Goal: Transaction & Acquisition: Purchase product/service

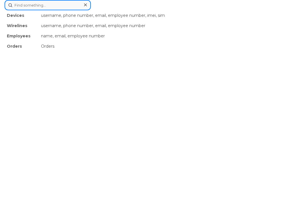
click at [127, 10] on div "Devices username, phone number, email, employee number, imei, sim Wirelines use…" at bounding box center [143, 5] width 277 height 10
paste input "2165025898"
type input "2165025898"
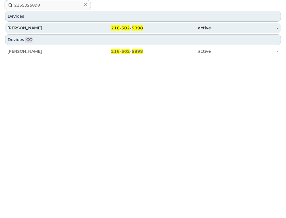
click at [45, 26] on div "[PERSON_NAME]" at bounding box center [41, 28] width 68 height 6
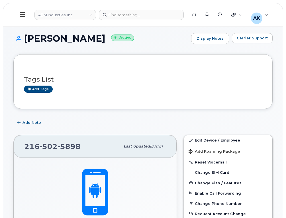
drag, startPoint x: 129, startPoint y: 40, endPoint x: 7, endPoint y: 39, distance: 121.3
copy h1 "DEANDREA DEPRIEST"
click at [126, 15] on div at bounding box center [141, 15] width 85 height 10
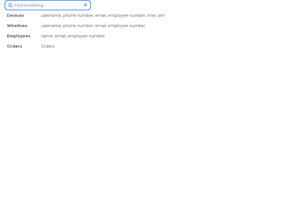
paste input "300040"
type input "300040"
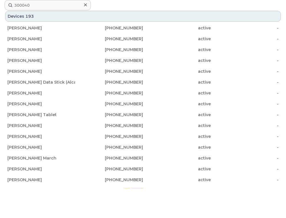
click at [58, 15] on div "Devices 193" at bounding box center [143, 16] width 276 height 11
click at [21, 18] on div "Devices 193" at bounding box center [143, 16] width 276 height 11
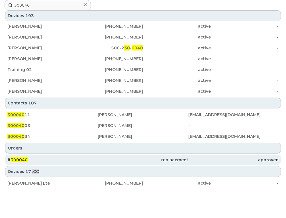
scroll to position [171, 0]
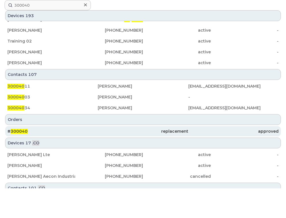
click at [57, 130] on div "# 300040" at bounding box center [52, 131] width 90 height 6
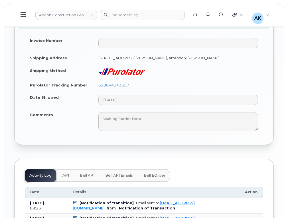
scroll to position [428, 0]
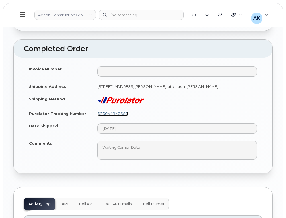
click at [122, 111] on link "520044143557" at bounding box center [113, 113] width 31 height 5
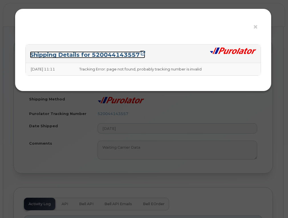
click at [134, 54] on link "Shipping Details for 520044143557" at bounding box center [87, 54] width 115 height 7
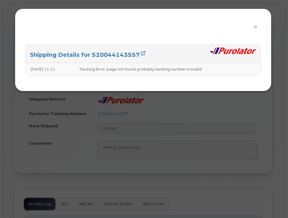
drag, startPoint x: 165, startPoint y: 111, endPoint x: 163, endPoint y: 113, distance: 3.0
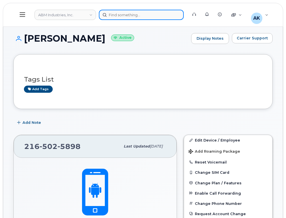
click at [120, 18] on div at bounding box center [141, 15] width 85 height 10
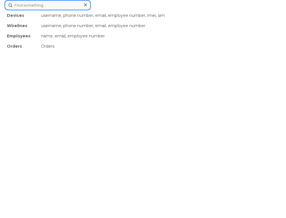
paste input "2148033198"
type input "2148033198"
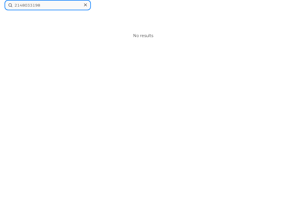
drag, startPoint x: 50, startPoint y: 6, endPoint x: 0, endPoint y: 3, distance: 50.0
click at [128, 56] on div "No results" at bounding box center [143, 35] width 277 height 51
click at [133, 68] on div "2148033198 No results" at bounding box center [143, 109] width 286 height 218
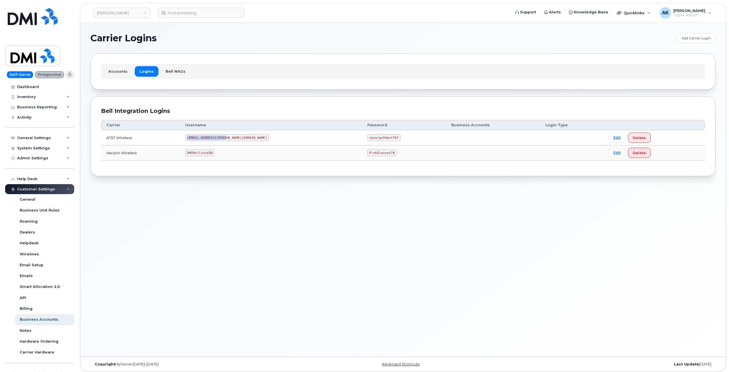
drag, startPoint x: 239, startPoint y: 140, endPoint x: 202, endPoint y: 140, distance: 36.5
click at [202, 140] on code "[EMAIL_ADDRESS][PERSON_NAME][DOMAIN_NAME]" at bounding box center [227, 137] width 84 height 7
copy code "[EMAIL_ADDRESS][PERSON_NAME][DOMAIN_NAME]"
drag, startPoint x: 345, startPoint y: 138, endPoint x: 316, endPoint y: 134, distance: 29.3
click at [362, 134] on td "u$za!gx5VbntTAf" at bounding box center [404, 137] width 84 height 15
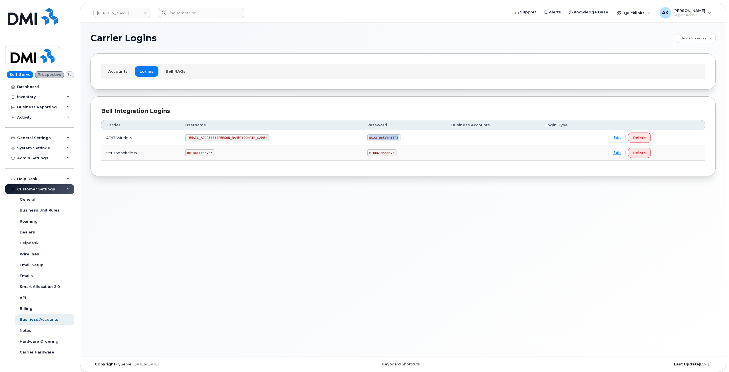
copy code "u$za!gx5VbntTAf"
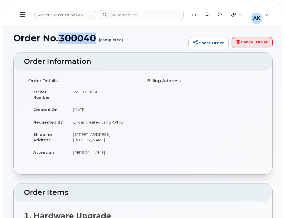
drag, startPoint x: 98, startPoint y: 37, endPoint x: 61, endPoint y: 41, distance: 37.6
click at [61, 41] on h1 "Order No.300040 (completed)" at bounding box center [99, 38] width 172 height 10
copy h1 "300040"
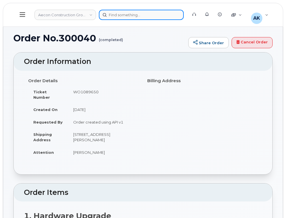
click at [132, 15] on div at bounding box center [141, 15] width 85 height 10
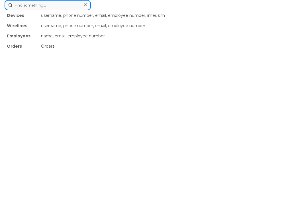
paste input "361271"
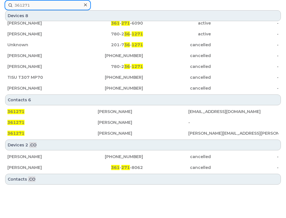
scroll to position [24, 0]
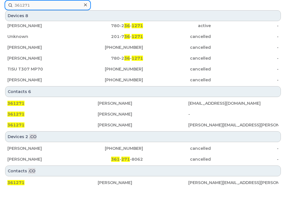
type input "361271"
click at [58, 211] on div "361271 Devices 8 TISU T307 MP70 [PHONE_NUMBER] active - [PERSON_NAME] 361 - 271…" at bounding box center [143, 109] width 286 height 218
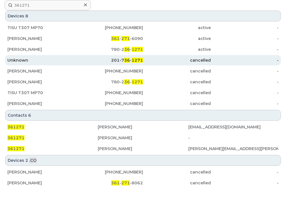
scroll to position [0, 0]
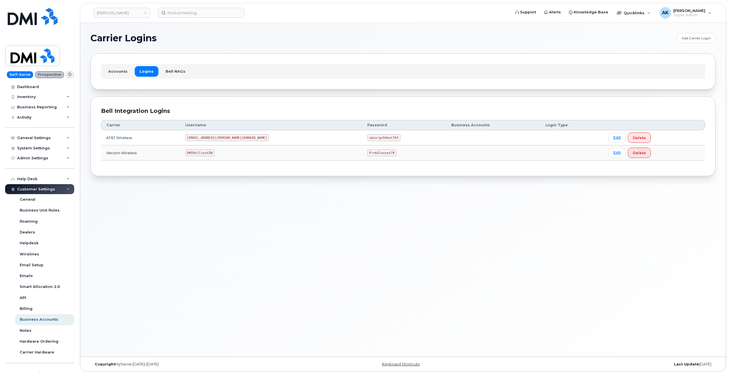
click at [239, 139] on code "MS-Rollins@dminc.com" at bounding box center [227, 137] width 84 height 7
drag, startPoint x: 239, startPoint y: 139, endPoint x: 202, endPoint y: 137, distance: 36.3
click at [202, 137] on code "MS-Rollins@dminc.com" at bounding box center [227, 137] width 84 height 7
copy code "MS-Rollins@dminc.com"
drag, startPoint x: 345, startPoint y: 136, endPoint x: 312, endPoint y: 139, distance: 33.0
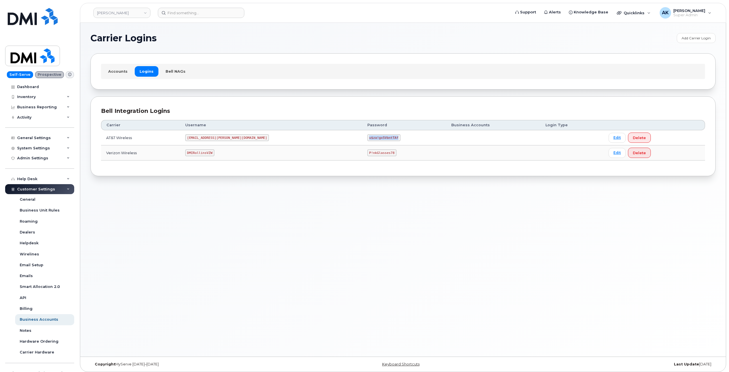
click at [362, 139] on td "u$za!gx5VbntTAf" at bounding box center [404, 137] width 84 height 15
copy code "u$za!gx5VbntTAf"
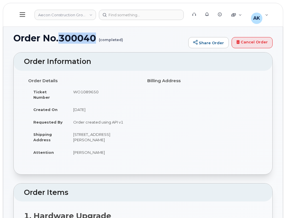
drag, startPoint x: 97, startPoint y: 38, endPoint x: 61, endPoint y: 38, distance: 35.9
click at [61, 38] on h1 "Order No.300040 (completed)" at bounding box center [99, 38] width 172 height 10
copy h1 "300040"
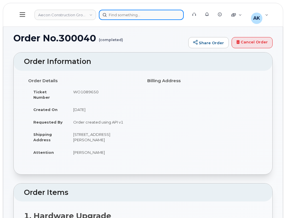
click at [114, 15] on div at bounding box center [141, 15] width 85 height 10
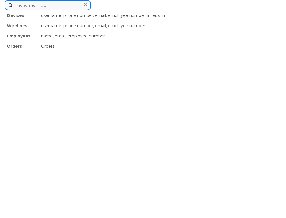
paste input "9513236145"
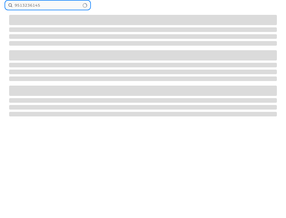
type input "9513236145"
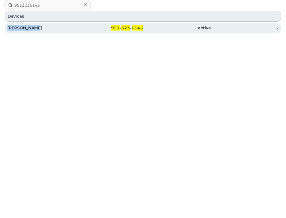
drag, startPoint x: 31, startPoint y: 40, endPoint x: 8, endPoint y: 29, distance: 25.5
click at [8, 29] on div "Devices Floyd Miller 951 - 323 - 6145 active -" at bounding box center [143, 35] width 277 height 51
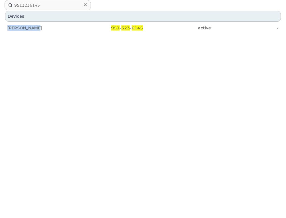
copy div "[PERSON_NAME]"
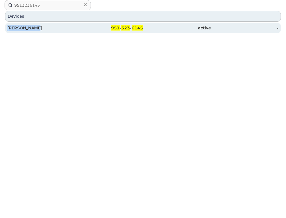
click at [33, 28] on div "[PERSON_NAME]" at bounding box center [41, 28] width 68 height 6
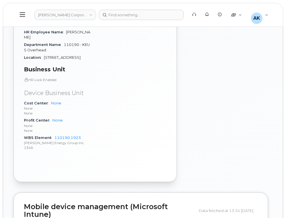
scroll to position [417, 0]
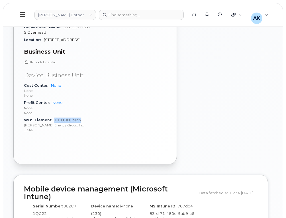
drag, startPoint x: 85, startPoint y: 116, endPoint x: 54, endPoint y: 116, distance: 31.1
click at [54, 116] on div "WBS Element 110190.1923 Kiewit Energy Group Inc. 1346" at bounding box center [58, 124] width 68 height 17
copy link "110190.1923"
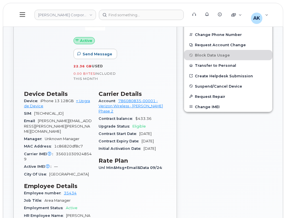
scroll to position [218, 0]
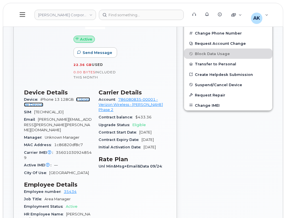
click at [83, 100] on link "+ Upgrade Device" at bounding box center [57, 101] width 66 height 9
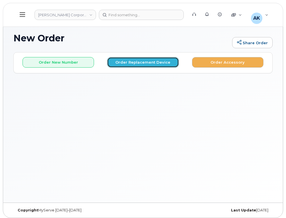
click at [128, 63] on button "Order Replacement Device" at bounding box center [143, 62] width 72 height 11
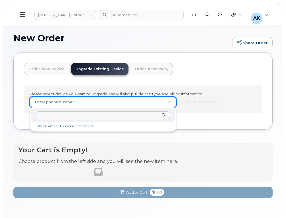
type input "77079"
drag, startPoint x: 130, startPoint y: 116, endPoint x: 1, endPoint y: 127, distance: 130.3
click at [0, 127] on html "Kiewit Corporation Support Alerts Knowledge Base Quicklinks Suspend / Cancel De…" at bounding box center [143, 118] width 286 height 237
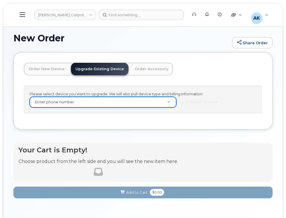
paste input "9513236145"
type input "9513236145"
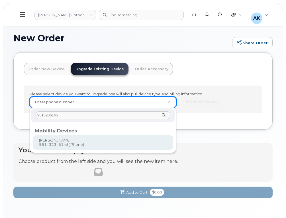
type input "1174694"
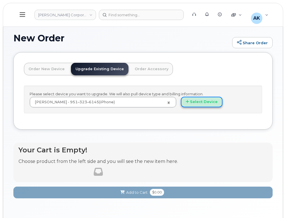
click at [192, 102] on button "Select Device" at bounding box center [202, 102] width 42 height 11
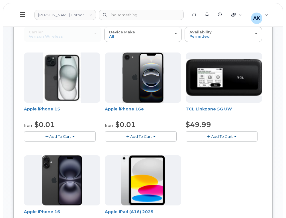
scroll to position [57, 0]
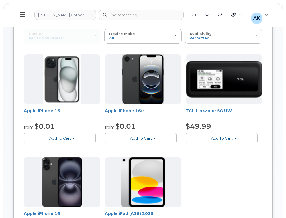
click at [211, 181] on div "Apple iPhone 15 from $0.01 Add To Cart $0.01 - 2 Year Upgrade (128GB) $729.99 -…" at bounding box center [143, 154] width 239 height 201
click at [213, 177] on div "Apple iPhone 15 from $0.01 Add To Cart $0.01 - 2 Year Upgrade (128GB) $729.99 -…" at bounding box center [143, 154] width 239 height 201
click at [207, 166] on div "Apple iPhone 15 from $0.01 Add To Cart $0.01 - 2 Year Upgrade (128GB) $729.99 -…" at bounding box center [143, 154] width 239 height 201
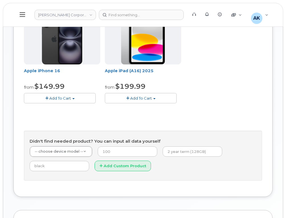
click at [216, 100] on div "Apple iPhone 15 from $0.01 Add To Cart $0.01 - 2 Year Upgrade (128GB) $729.99 -…" at bounding box center [143, 12] width 239 height 201
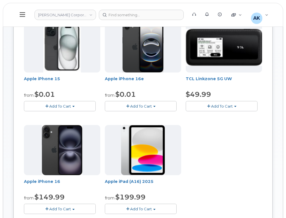
scroll to position [86, 0]
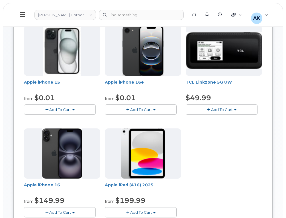
click at [223, 150] on div "Apple iPhone 15 from $0.01 Add To Cart $0.01 - 2 Year Upgrade (128GB) $729.99 -…" at bounding box center [143, 126] width 239 height 201
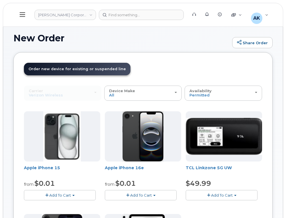
scroll to position [57, 0]
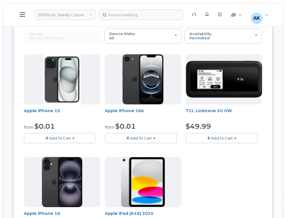
click at [201, 165] on div "Apple iPhone 15 from $0.01 Add To Cart $0.01 - 2 Year Upgrade (128GB) $729.99 -…" at bounding box center [143, 154] width 239 height 201
click at [197, 171] on div "Apple iPhone 15 from $0.01 Add To Cart $0.01 - 2 Year Upgrade (128GB) $729.99 -…" at bounding box center [143, 154] width 239 height 201
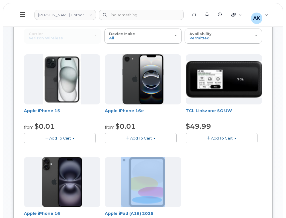
click at [197, 171] on div "Apple iPhone 15 from $0.01 Add To Cart $0.01 - 2 Year Upgrade (128GB) $729.99 -…" at bounding box center [143, 154] width 239 height 201
click at [205, 169] on div "Apple iPhone 15 from $0.01 Add To Cart $0.01 - 2 Year Upgrade (128GB) $729.99 -…" at bounding box center [143, 154] width 239 height 201
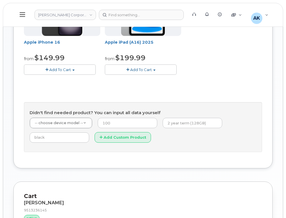
scroll to position [86, 0]
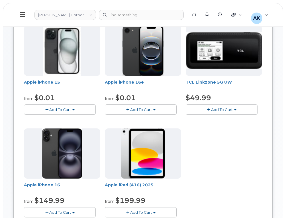
click at [212, 164] on div "Apple iPhone 15 from $0.01 Add To Cart $0.01 - 2 Year Upgrade (128GB) $729.99 -…" at bounding box center [143, 126] width 239 height 201
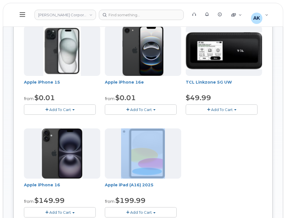
click at [212, 164] on div "Apple iPhone 15 from $0.01 Add To Cart $0.01 - 2 Year Upgrade (128GB) $729.99 -…" at bounding box center [143, 126] width 239 height 201
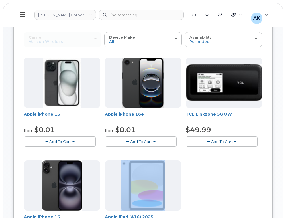
scroll to position [57, 0]
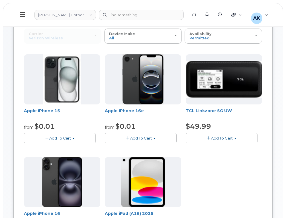
click at [210, 166] on div "Apple iPhone 15 from $0.01 Add To Cart $0.01 - 2 Year Upgrade (128GB) $729.99 -…" at bounding box center [143, 154] width 239 height 201
click at [221, 169] on div "Apple iPhone 15 from $0.01 Add To Cart $0.01 - 2 Year Upgrade (128GB) $729.99 -…" at bounding box center [143, 154] width 239 height 201
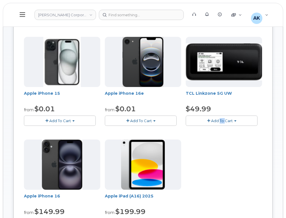
scroll to position [79, 0]
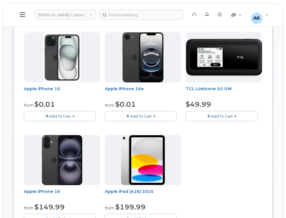
click at [233, 147] on div "Apple iPhone 15 from $0.01 Add To Cart $0.01 - 2 Year Upgrade (128GB) $729.99 -…" at bounding box center [143, 132] width 239 height 201
click at [226, 140] on div "Apple iPhone 15 from $0.01 Add To Cart $0.01 - 2 Year Upgrade (128GB) $729.99 -…" at bounding box center [143, 132] width 239 height 201
click at [228, 161] on div "Apple iPhone 15 from $0.01 Add To Cart $0.01 - 2 Year Upgrade (128GB) $729.99 -…" at bounding box center [143, 132] width 239 height 201
click at [71, 117] on button "Add To Cart" at bounding box center [60, 116] width 72 height 10
click at [237, 155] on div "Apple iPhone 15 from $0.01 Add To Cart $0.01 - 2 Year Upgrade (128GB) $729.99 -…" at bounding box center [143, 132] width 239 height 201
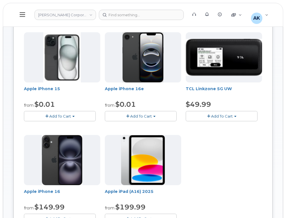
click at [227, 148] on div "Apple iPhone 15 from $0.01 Add To Cart $0.01 - 2 Year Upgrade (128GB) $729.99 -…" at bounding box center [143, 132] width 239 height 201
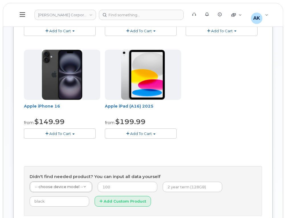
scroll to position [165, 0]
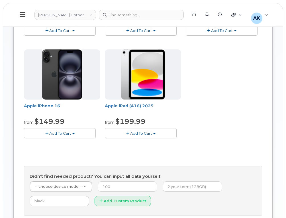
click at [245, 118] on div "Apple iPhone 15 from $0.01 Add To Cart $0.01 - 2 Year Upgrade (128GB) $729.99 -…" at bounding box center [143, 47] width 239 height 201
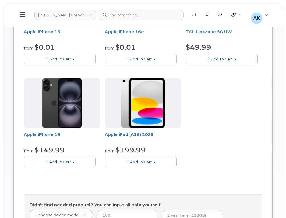
scroll to position [108, 0]
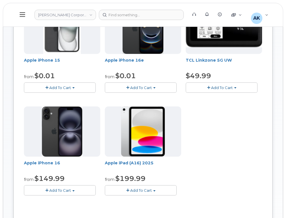
click at [256, 137] on div "Apple iPhone 15 from $0.01 Add To Cart $0.01 - 2 Year Upgrade (128GB) $729.99 -…" at bounding box center [143, 104] width 239 height 201
click at [69, 91] on button "Add To Cart" at bounding box center [60, 87] width 72 height 10
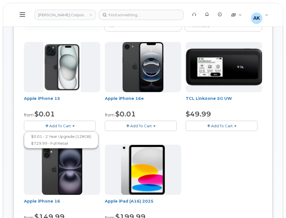
scroll to position [79, 0]
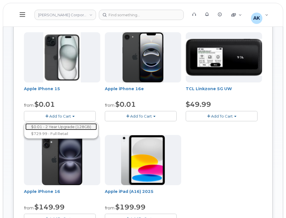
click at [55, 123] on link "$0.01 - 2 Year Upgrade (128GB)" at bounding box center [61, 126] width 72 height 7
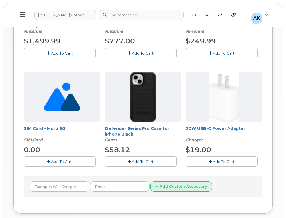
scroll to position [171, 0]
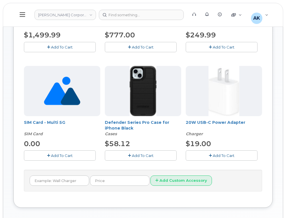
click at [224, 157] on span "Add To Cart" at bounding box center [224, 155] width 22 height 5
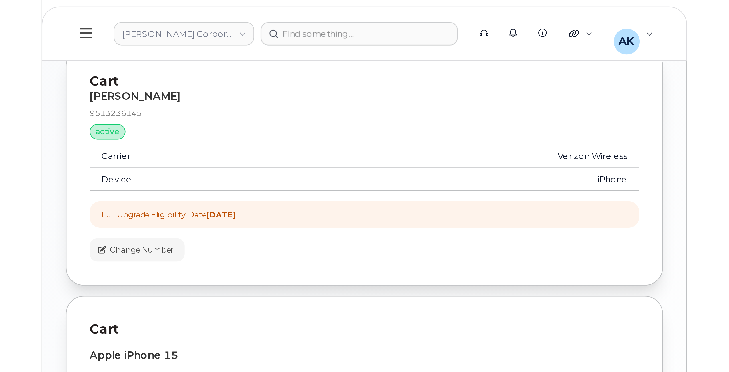
scroll to position [44, 0]
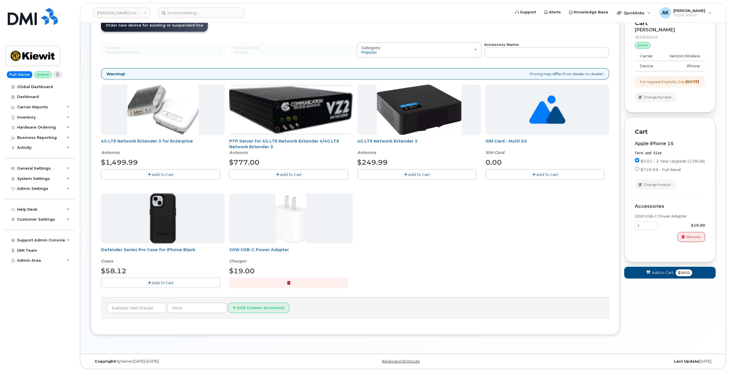
click at [286, 218] on span "Add to Cart" at bounding box center [662, 272] width 21 height 5
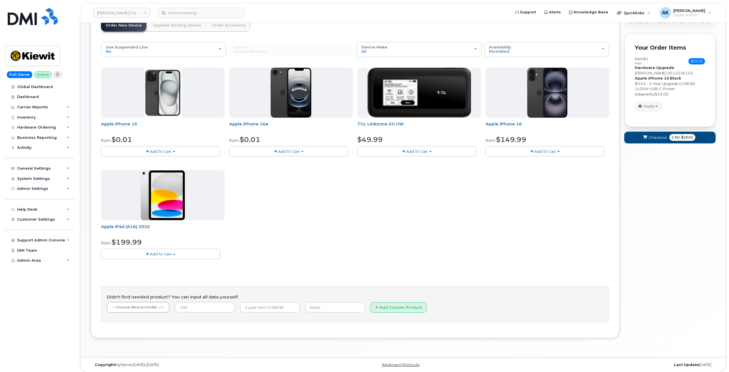
click at [286, 140] on button "Checkout 1 for $19.01" at bounding box center [669, 138] width 91 height 12
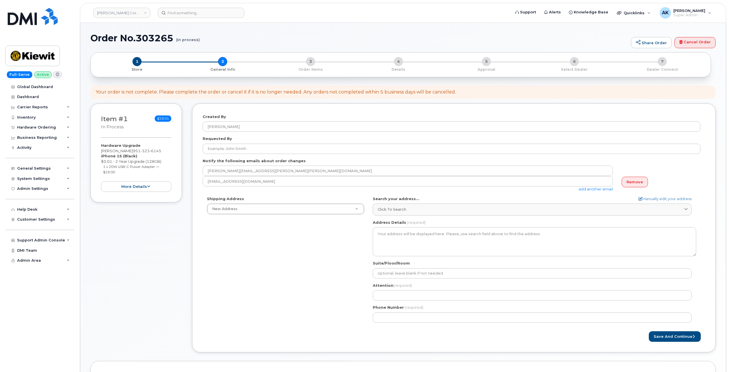
select select
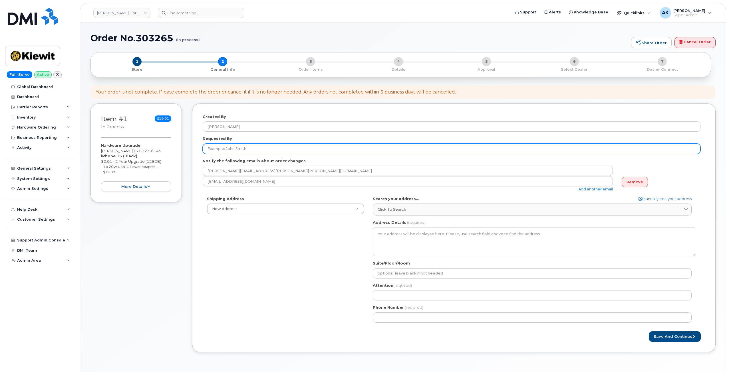
click at [264, 149] on input "Requested By" at bounding box center [452, 149] width 498 height 10
click at [310, 152] on input "Requested By" at bounding box center [452, 149] width 498 height 10
paste input "[PERSON_NAME]"
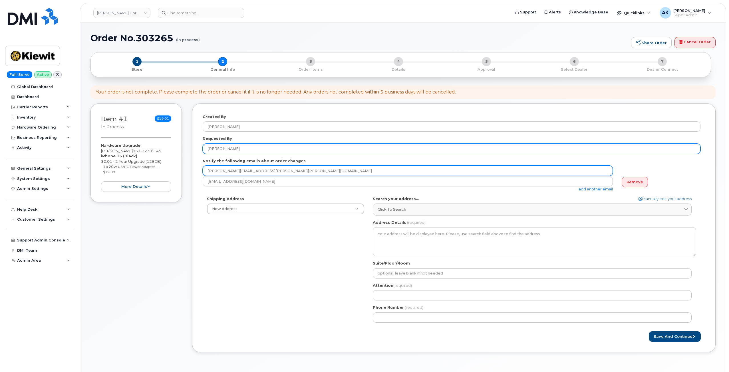
type input "[PERSON_NAME]"
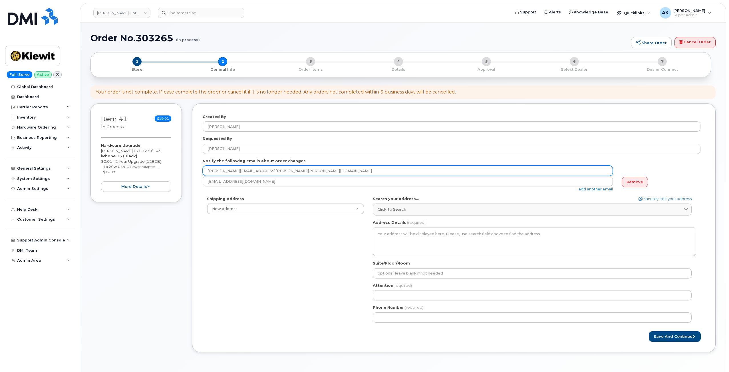
click at [269, 171] on input "[PERSON_NAME][EMAIL_ADDRESS][PERSON_NAME][PERSON_NAME][DOMAIN_NAME]" at bounding box center [408, 171] width 410 height 10
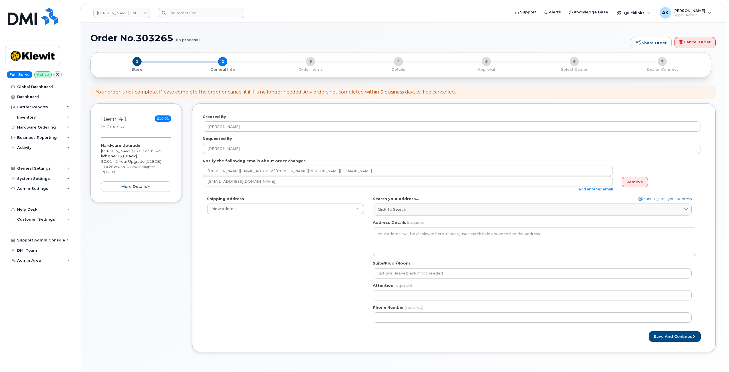
click at [268, 232] on div "Shipping Address New Address New Address 6725 farm 503 AB Search your address..…" at bounding box center [452, 261] width 498 height 131
drag, startPoint x: 292, startPoint y: 243, endPoint x: 302, endPoint y: 247, distance: 10.0
click at [293, 243] on div "Shipping Address New Address New Address 6725 farm 503 AB Search your address..…" at bounding box center [452, 261] width 498 height 131
click at [295, 247] on div "Shipping Address New Address New Address 6725 farm 503 AB Search your address..…" at bounding box center [452, 261] width 498 height 131
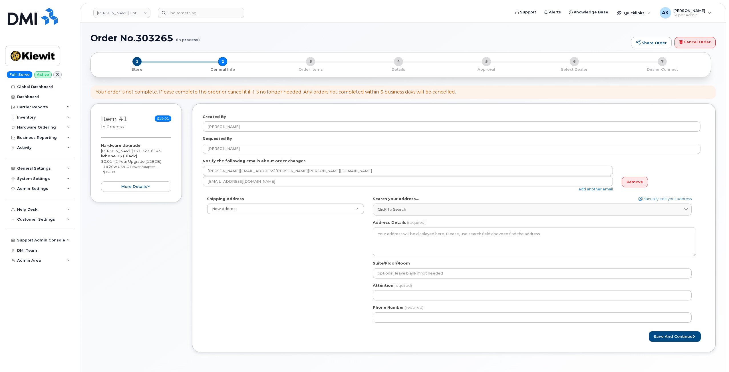
click at [292, 246] on div "Shipping Address New Address New Address 6725 farm 503 AB Search your address..…" at bounding box center [452, 261] width 498 height 131
drag, startPoint x: 292, startPoint y: 246, endPoint x: 309, endPoint y: 248, distance: 16.9
click at [292, 247] on div "Shipping Address New Address New Address 6725 farm 503 AB Search your address..…" at bounding box center [452, 261] width 498 height 131
click at [332, 243] on div "Shipping Address New Address New Address 6725 farm 503 AB Search your address..…" at bounding box center [452, 261] width 498 height 131
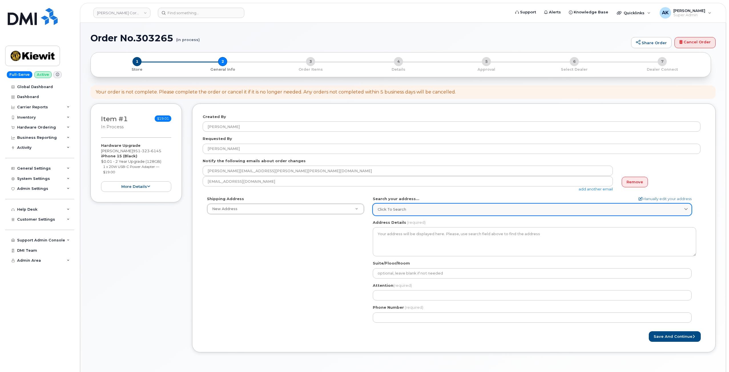
click at [456, 207] on link "Click to search" at bounding box center [532, 210] width 319 height 12
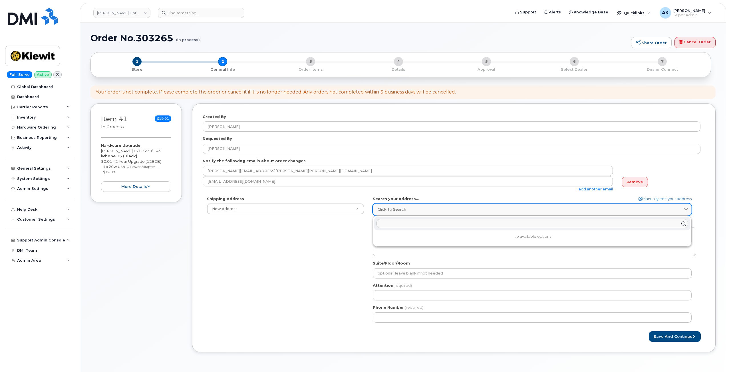
paste input "585 north dairy Ashford 100, Huston Tx 77079"
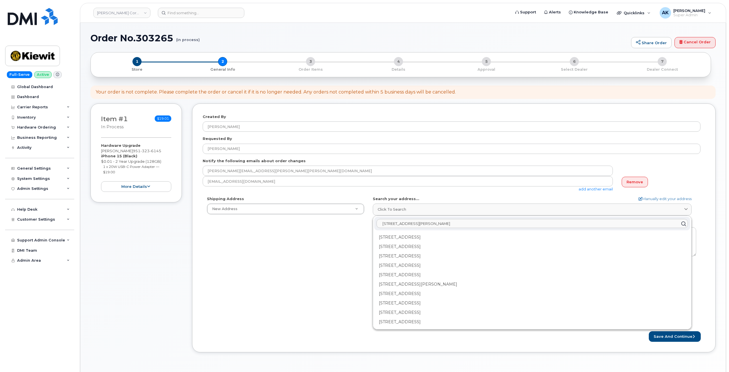
type input "585 north dairy Ashford 100, Huston Tx 77079"
drag, startPoint x: 276, startPoint y: 261, endPoint x: 285, endPoint y: 260, distance: 9.5
click at [277, 261] on div "Shipping Address New Address New Address 6725 farm 503 AB Search your address..…" at bounding box center [452, 261] width 498 height 131
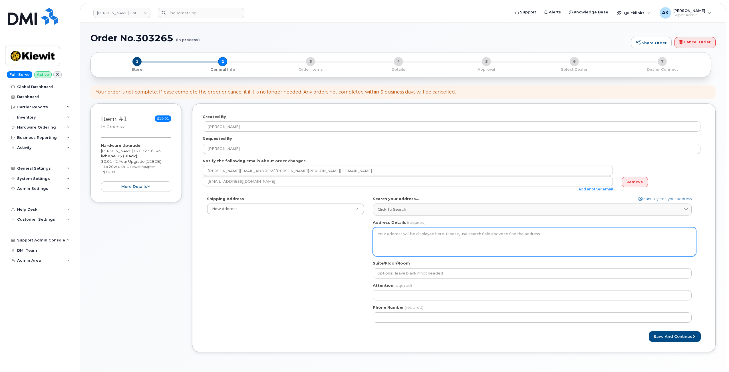
click at [406, 236] on textarea "Address Details" at bounding box center [534, 241] width 323 height 29
click at [452, 237] on textarea "Address Details" at bounding box center [534, 241] width 323 height 29
click at [469, 233] on textarea "Address Details" at bounding box center [534, 241] width 323 height 29
drag, startPoint x: 469, startPoint y: 233, endPoint x: 473, endPoint y: 225, distance: 9.4
click at [470, 233] on textarea "Address Details" at bounding box center [534, 241] width 323 height 29
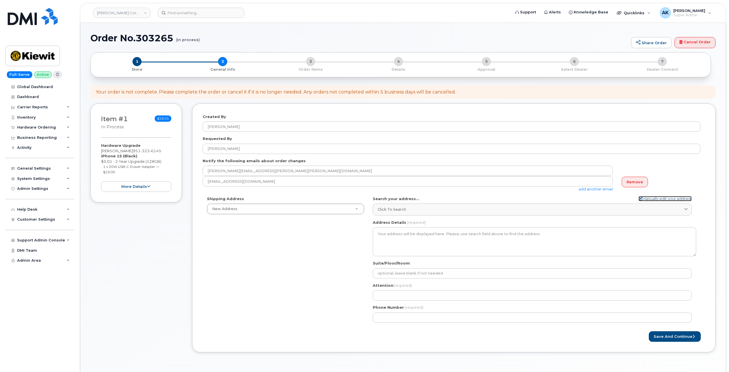
click at [651, 197] on link "Manually edit your address" at bounding box center [664, 198] width 53 height 5
select select
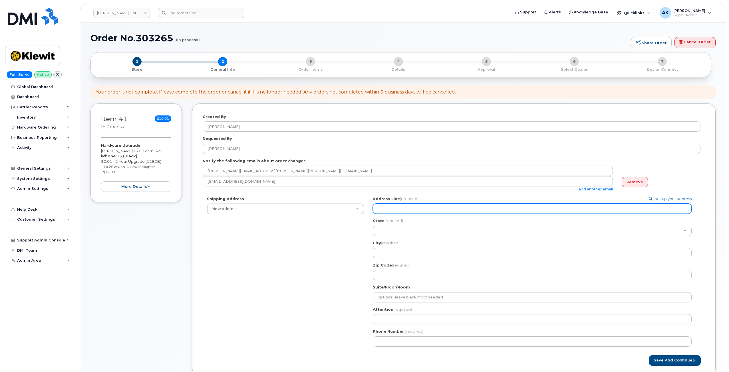
click at [416, 208] on input "Address Line (required)" at bounding box center [532, 209] width 319 height 10
paste input "585 north dairy Ashford 100, Huston Tx 77079"
select select
type input "585 north dairy Ashford 100, Huston Tx 77079"
drag, startPoint x: 446, startPoint y: 211, endPoint x: 432, endPoint y: 209, distance: 13.7
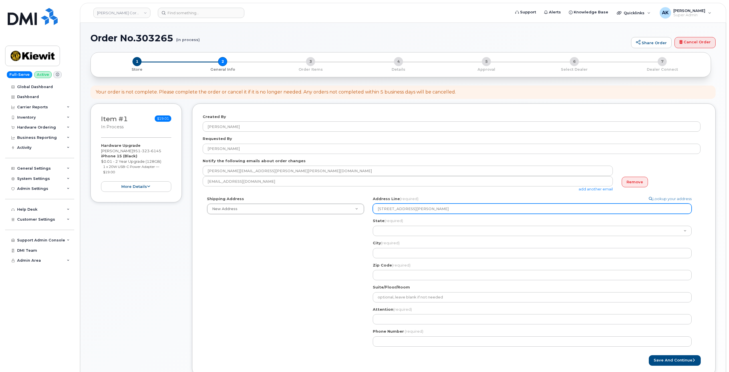
click at [432, 209] on input "585 north dairy Ashford 100, Huston Tx 77079" at bounding box center [532, 209] width 319 height 10
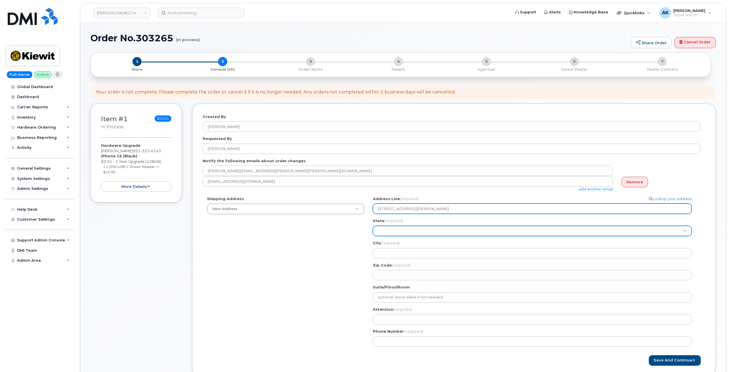
select select
type input "585 north dairy Ashford 100, Tx 77079"
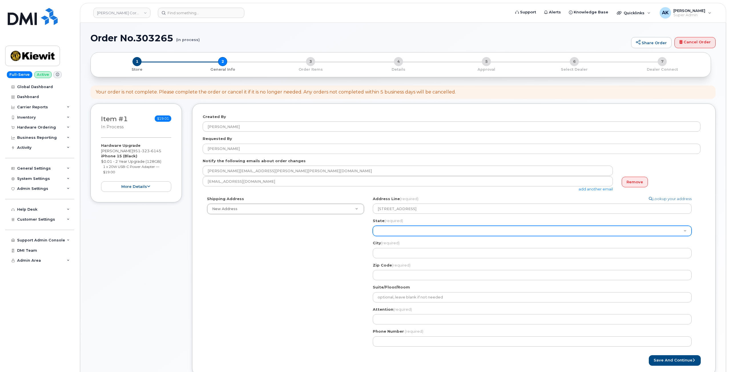
click at [409, 231] on select "Alabama Alaska American Samoa Arizona Arkansas California Colorado Connecticut …" at bounding box center [532, 231] width 319 height 10
select select "TX"
click at [373, 226] on select "Alabama Alaska American Samoa Arizona Arkansas California Colorado Connecticut …" at bounding box center [532, 231] width 319 height 10
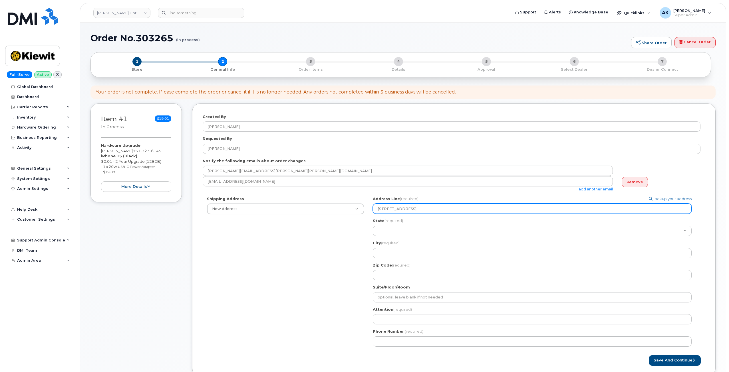
click at [459, 209] on input "585 north dairy Ashford 100, Tx 77079" at bounding box center [532, 209] width 319 height 10
click at [453, 209] on input "585 north dairy Ashford 100, Tx 77079" at bounding box center [532, 209] width 319 height 10
select select
type input "585 north dairy Ashford 100, Huston Tx 77079"
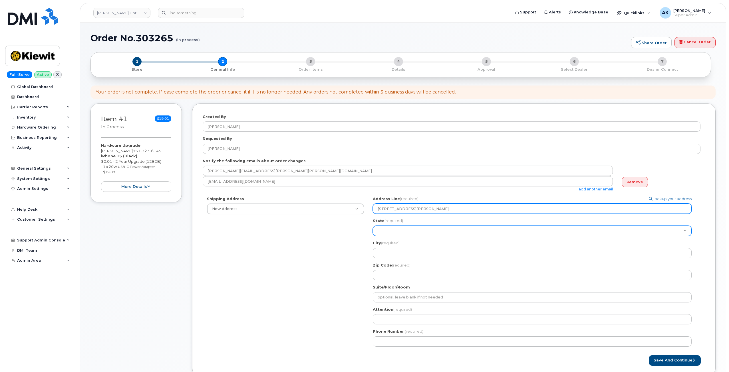
select select
type input "585 north dairy Ashford 100, Tx 77079"
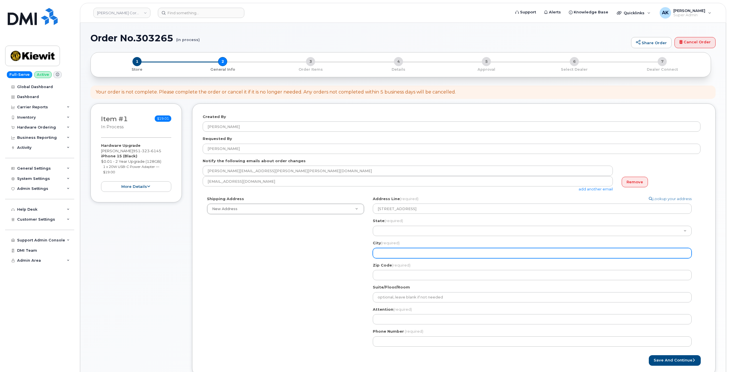
click at [409, 251] on input "City (required)" at bounding box center [532, 253] width 319 height 10
select select
type input "h"
select select
type input "hu"
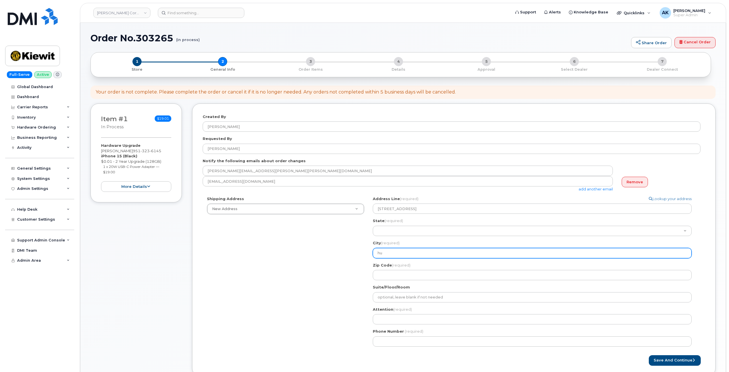
select select
type input "h"
select select
paste input "Huston"
select select
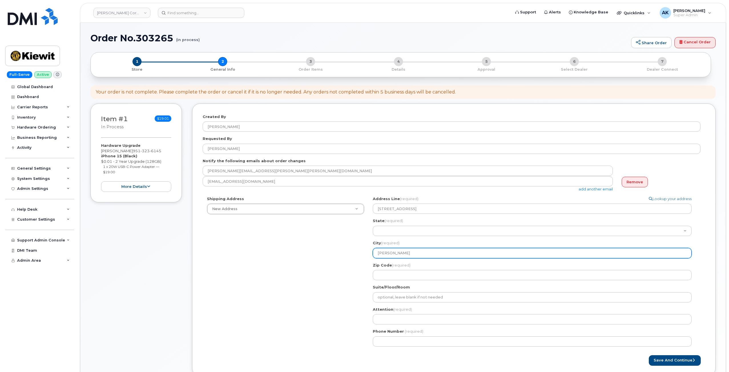
type input "Huston"
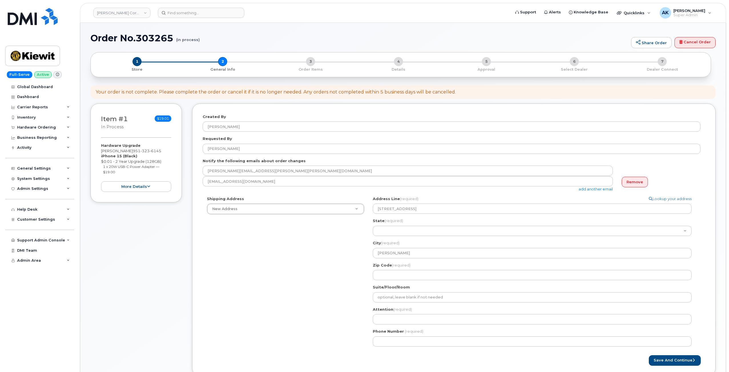
click at [290, 266] on div "Shipping Address New Address New Address 6725 farm 503 TX Huston Search your ad…" at bounding box center [452, 273] width 498 height 155
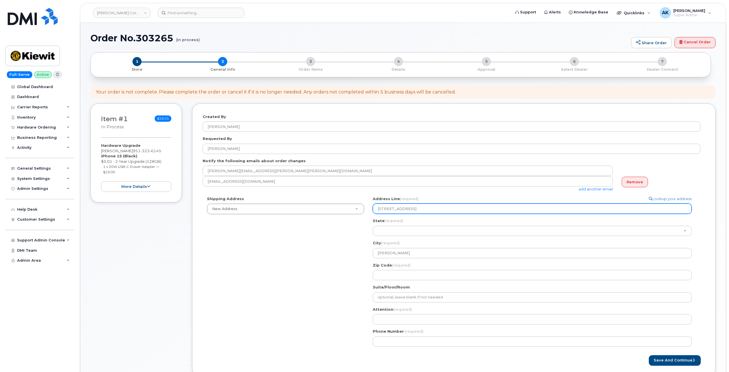
click at [437, 210] on input "585 north dairy Ashford 100, Tx 77079" at bounding box center [532, 209] width 319 height 10
select select
type input "585 north dairy Ashford 100, T 77079"
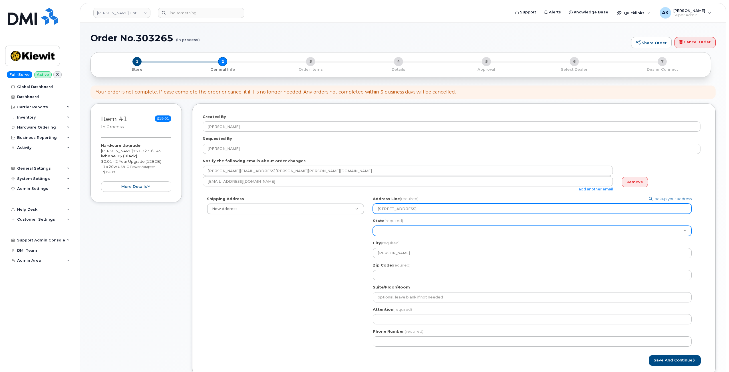
select select
type input "585 north dairy Ashford 100, 77079"
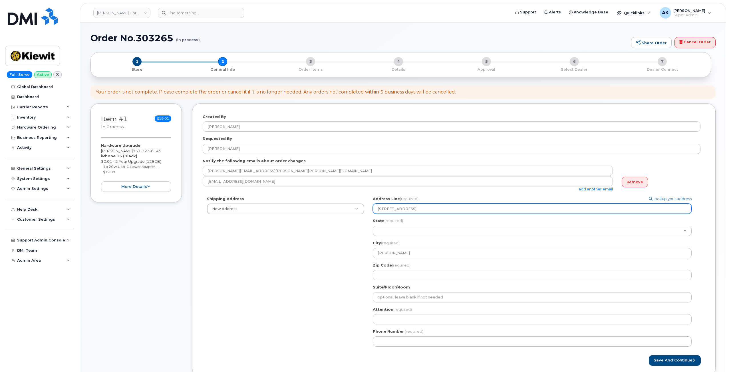
select select
type input "585 north dairy Ashford 100, 77079"
click at [452, 209] on input "585 north dairy Ashford 100, 77079" at bounding box center [532, 209] width 319 height 10
select select
type input "585 north dairy Ashford 100, 7707"
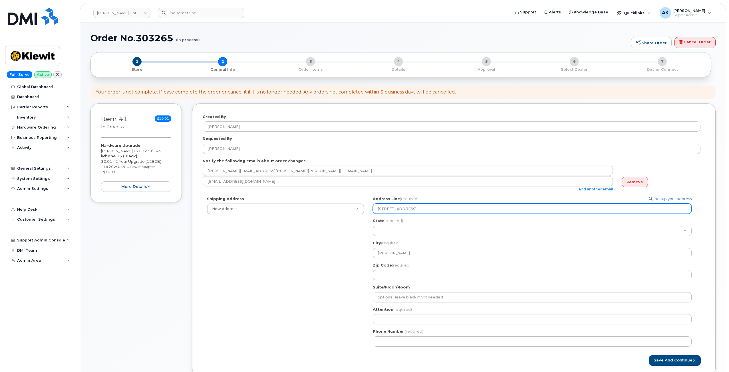
click at [452, 210] on input "585 north dairy Ashford 100, 7707" at bounding box center [532, 209] width 319 height 10
select select
type input "585 north dairy Ashford 100, 77079"
drag, startPoint x: 452, startPoint y: 209, endPoint x: 433, endPoint y: 211, distance: 19.7
click at [433, 211] on input "585 north dairy Ashford 100, 77079" at bounding box center [532, 209] width 319 height 10
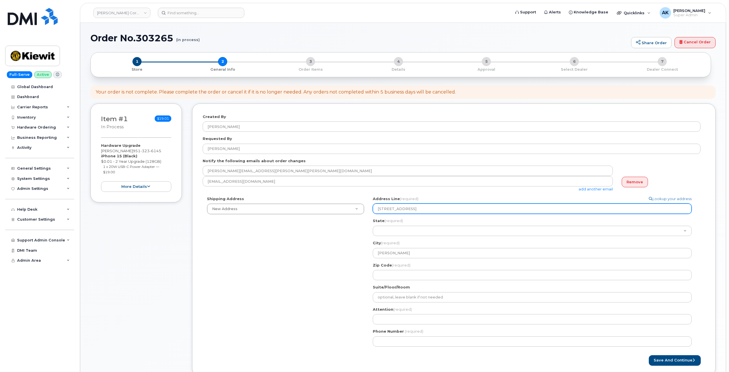
select select
type input "585 north dairy Ashford 100,"
select select
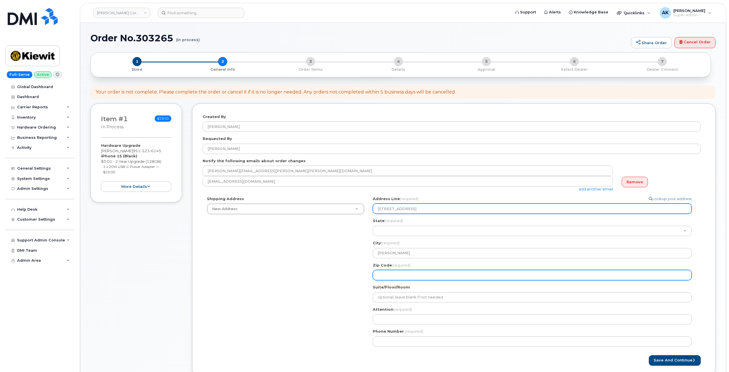
type input "585 north dairy Ashford 100"
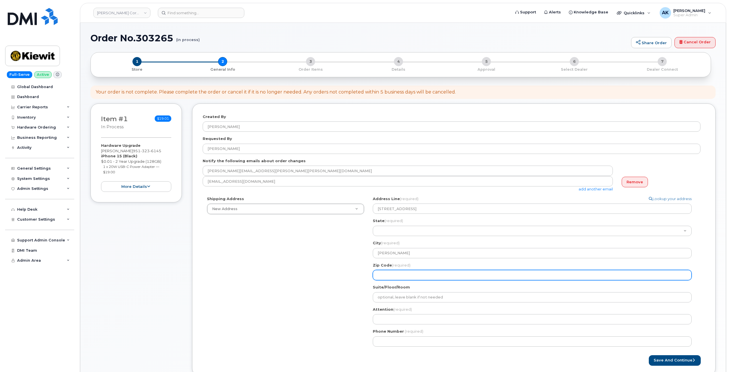
click at [390, 274] on input "Zip Code (required)" at bounding box center [532, 275] width 319 height 10
paste input "77079"
select select
type input "77079"
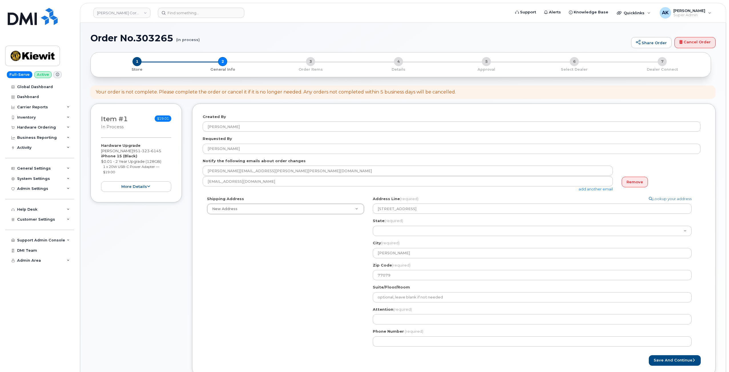
click at [337, 289] on div "Shipping Address New Address New Address 6725 farm 503 TX Huston Search your ad…" at bounding box center [452, 273] width 498 height 155
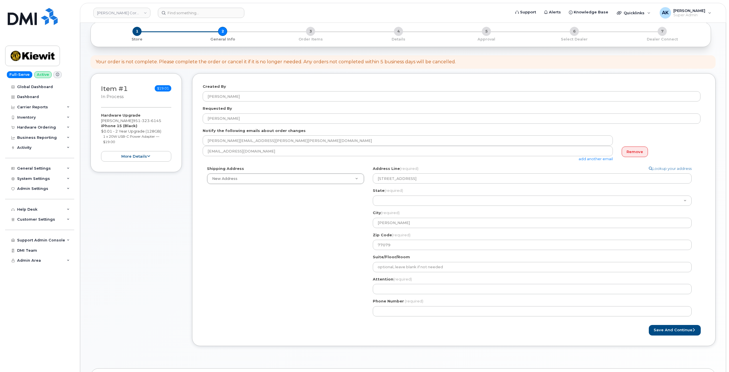
scroll to position [57, 0]
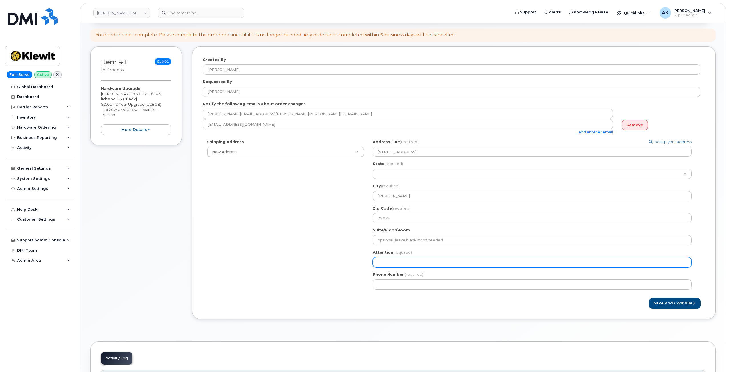
click at [403, 261] on input "Attention (required)" at bounding box center [532, 262] width 319 height 10
paste input "Katherine Staton"
select select
type input "Katherine Staton"
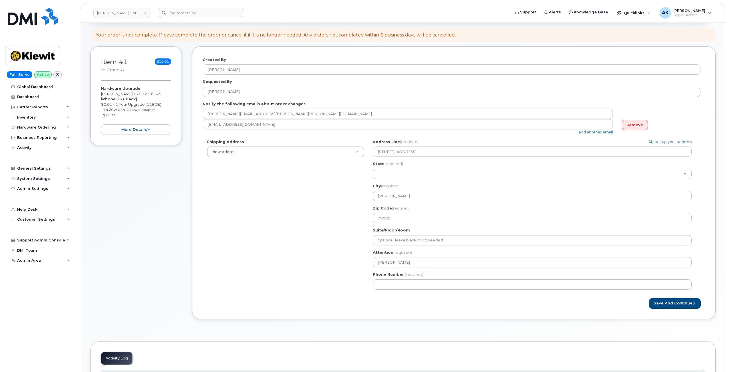
click at [327, 286] on div "Shipping Address New Address New Address 6725 farm 503 TX Huston Search your ad…" at bounding box center [452, 216] width 498 height 155
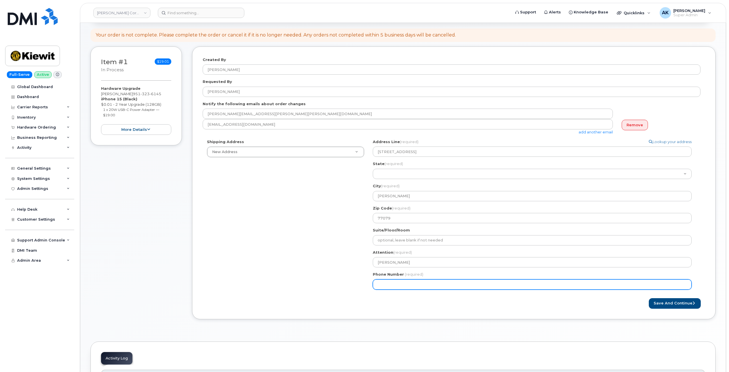
click at [441, 288] on input "Phone Number" at bounding box center [532, 285] width 319 height 10
paste input "2812178740"
select select
type input "2812178740"
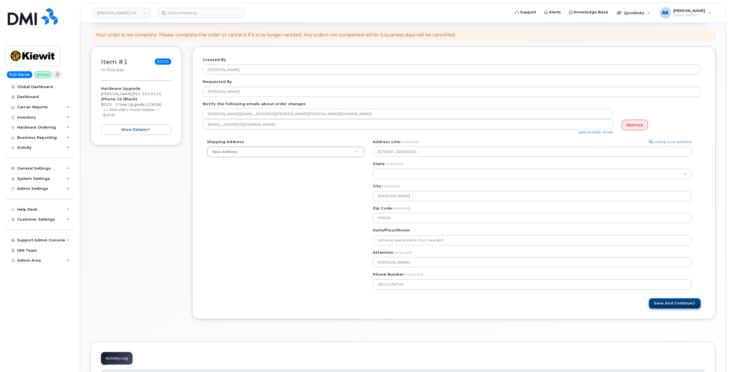
click at [676, 300] on button "Save and Continue" at bounding box center [675, 303] width 52 height 11
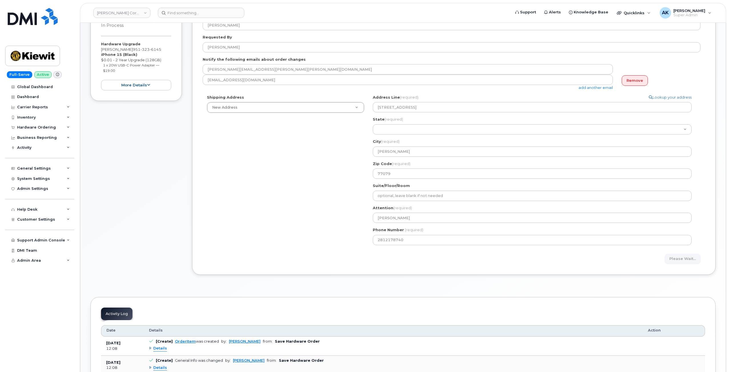
scroll to position [29, 0]
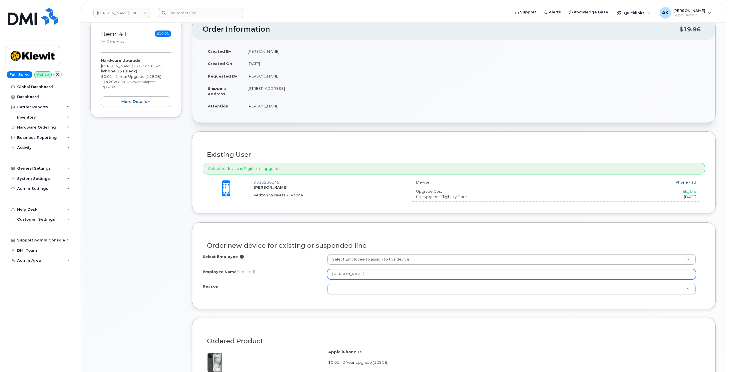
scroll to position [86, 0]
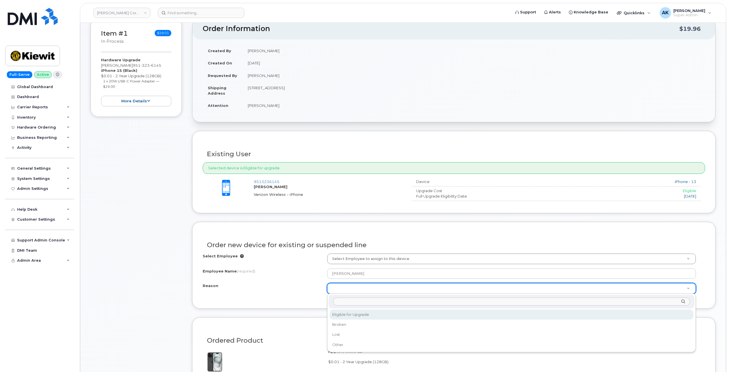
select select "eligible_for_upgrade"
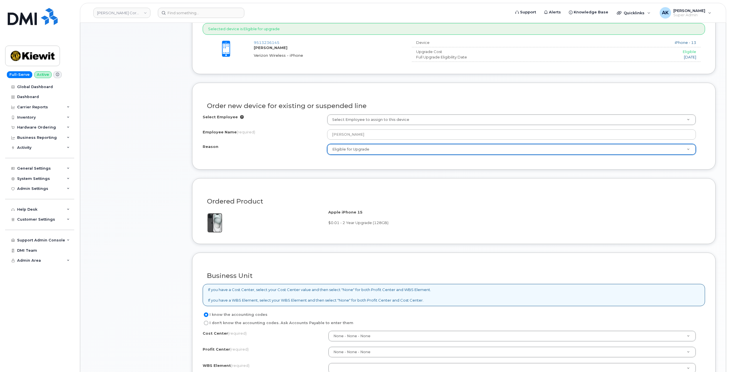
scroll to position [257, 0]
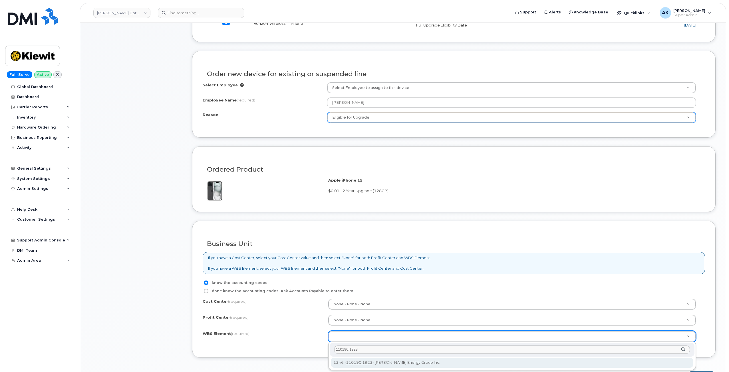
type input "110190.1923"
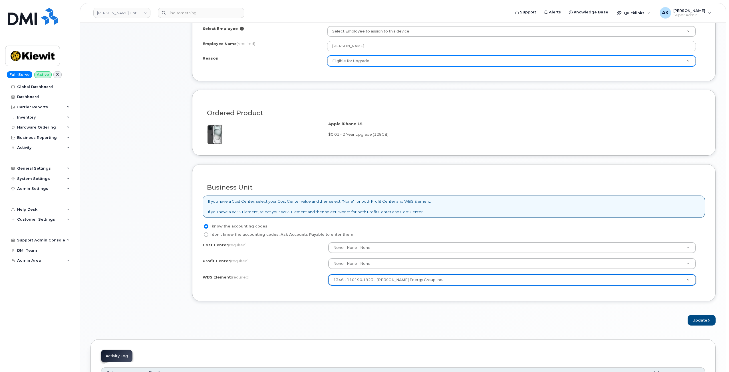
scroll to position [314, 0]
click at [705, 320] on button "Update" at bounding box center [701, 320] width 28 height 11
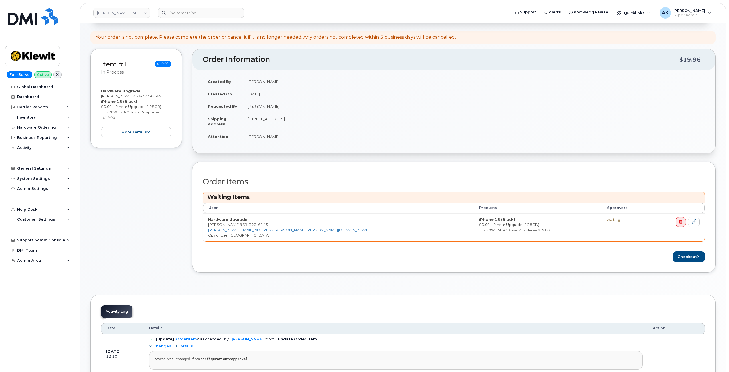
scroll to position [29, 0]
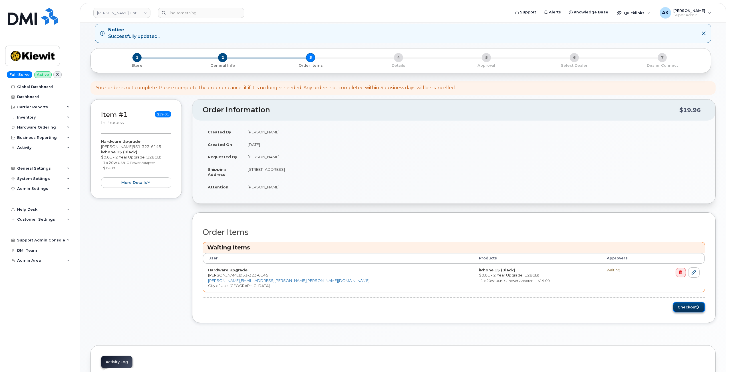
click at [679, 309] on button "Checkout" at bounding box center [688, 307] width 32 height 11
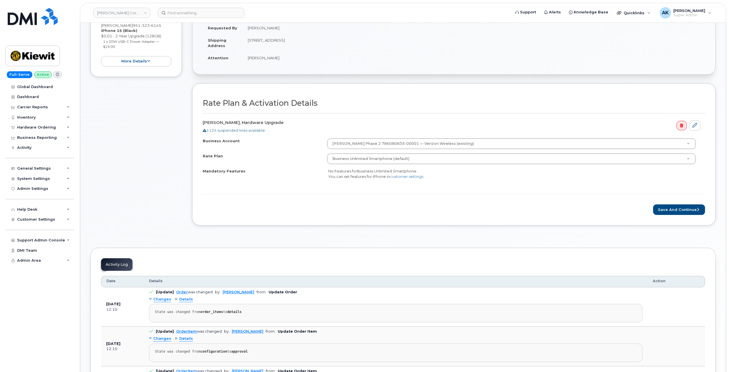
scroll to position [86, 0]
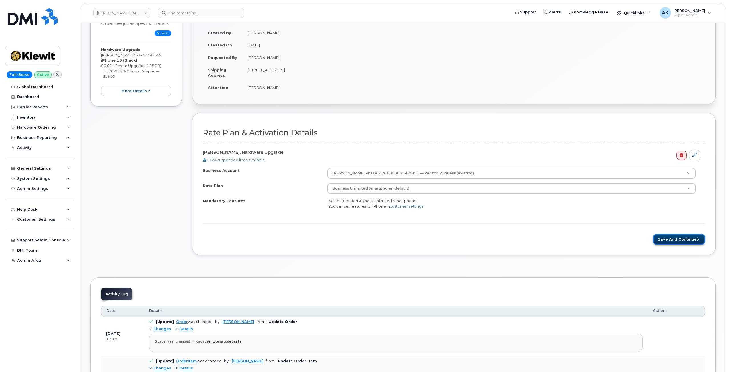
drag, startPoint x: 668, startPoint y: 237, endPoint x: 661, endPoint y: 239, distance: 7.8
click at [669, 237] on button "Save and Continue" at bounding box center [679, 239] width 52 height 11
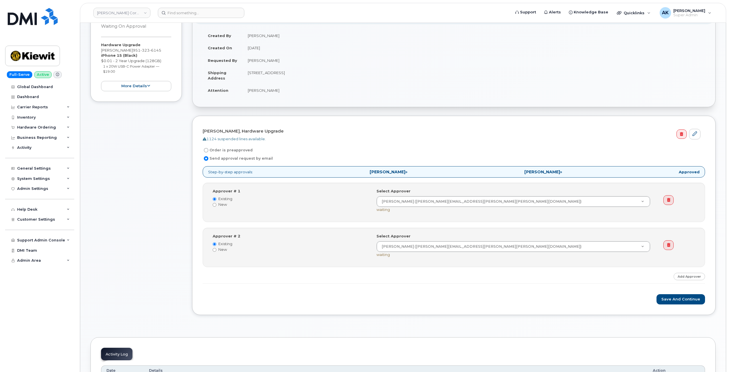
scroll to position [86, 0]
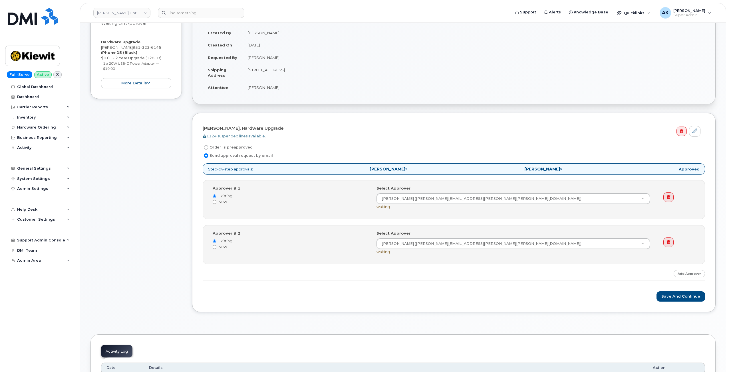
click at [211, 147] on label "Order is preapproved" at bounding box center [228, 147] width 50 height 7
click at [208, 147] on input "Order is preapproved" at bounding box center [206, 147] width 5 height 5
radio input "true"
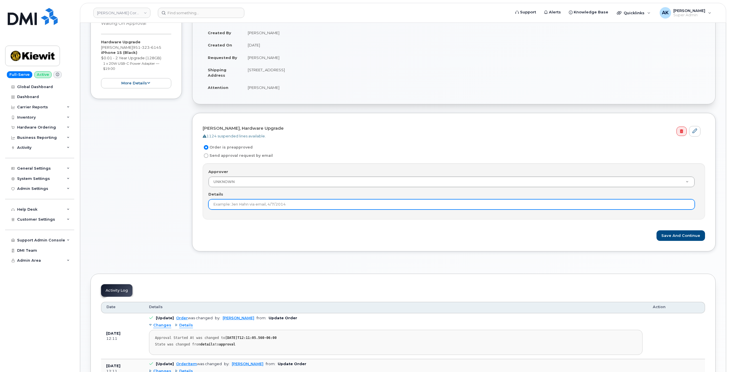
click at [324, 207] on input "Details" at bounding box center [451, 204] width 486 height 10
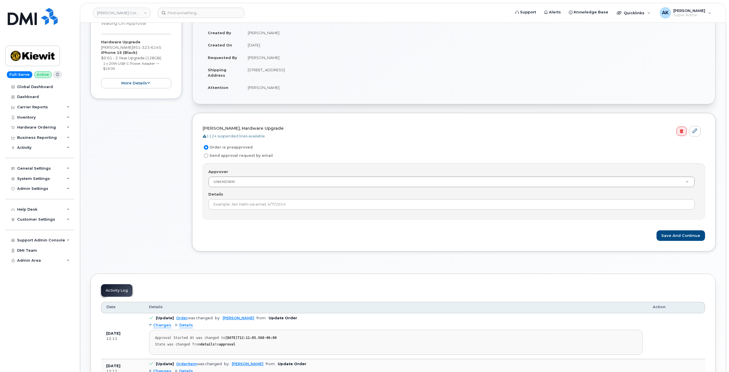
drag, startPoint x: 524, startPoint y: 247, endPoint x: 535, endPoint y: 248, distance: 11.2
click at [524, 247] on div "Floyd Miller, Hardware Upgrade 1124 suspended lines available. Order is preappr…" at bounding box center [453, 182] width 523 height 139
click at [674, 238] on button "Save and Continue" at bounding box center [680, 236] width 49 height 11
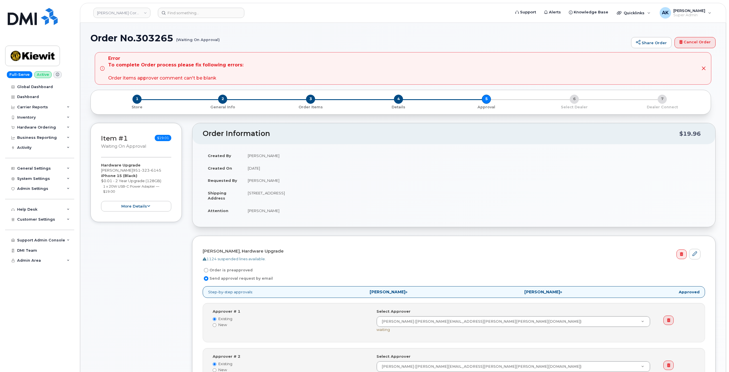
click at [242, 270] on label "Order is preapproved" at bounding box center [228, 270] width 50 height 7
click at [208, 270] on input "Order is preapproved" at bounding box center [206, 270] width 5 height 5
radio input "true"
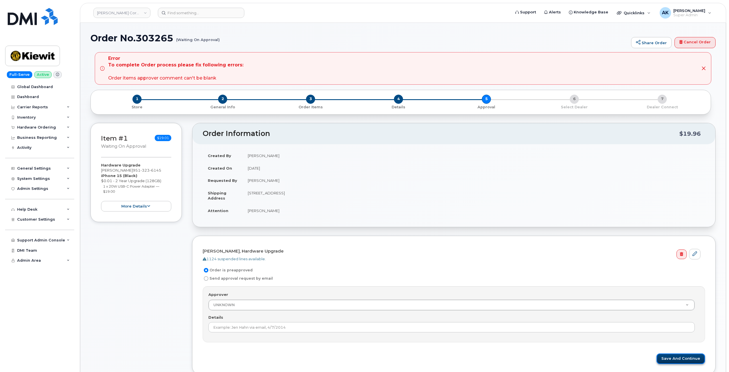
click at [673, 360] on button "Save and Continue" at bounding box center [680, 359] width 49 height 11
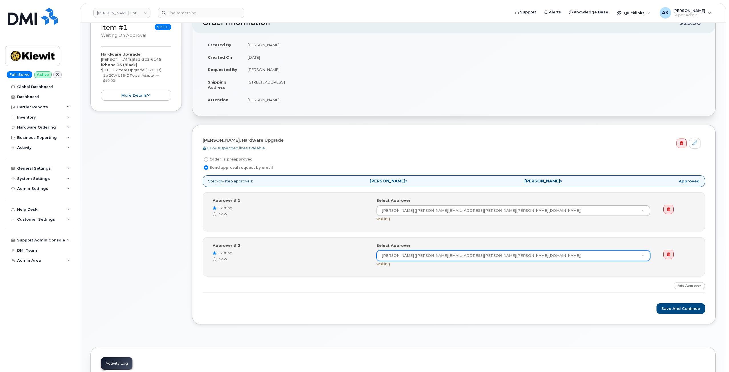
scroll to position [114, 0]
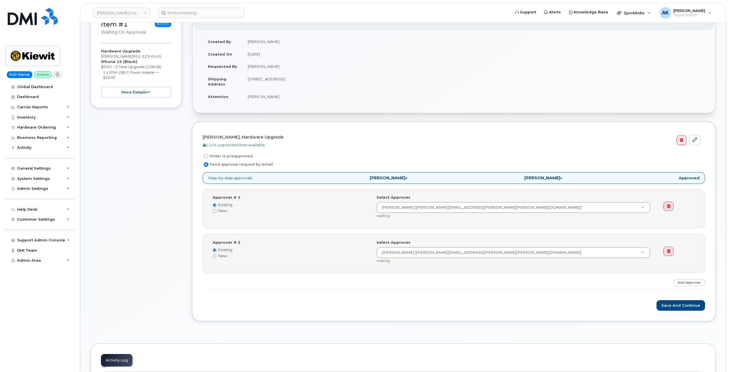
click at [241, 157] on label "Order is preapproved" at bounding box center [228, 156] width 50 height 7
click at [208, 157] on input "Order is preapproved" at bounding box center [206, 156] width 5 height 5
radio input "true"
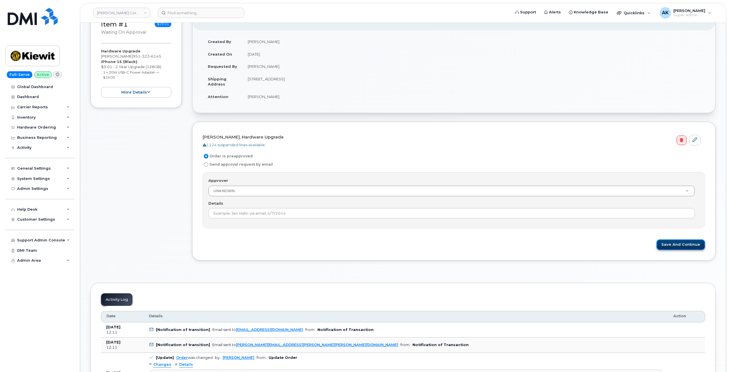
click at [683, 248] on button "Save and Continue" at bounding box center [680, 245] width 49 height 11
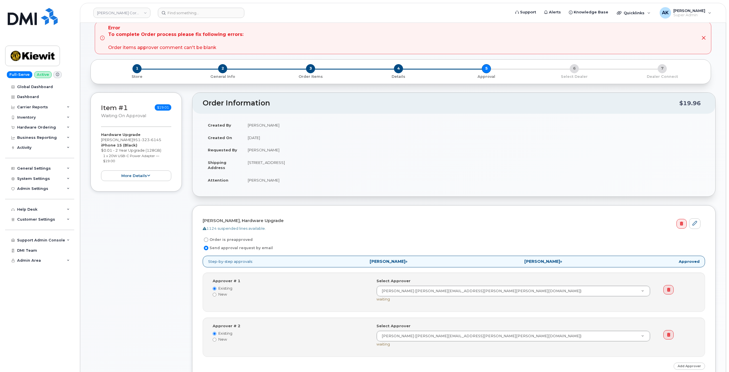
scroll to position [57, 0]
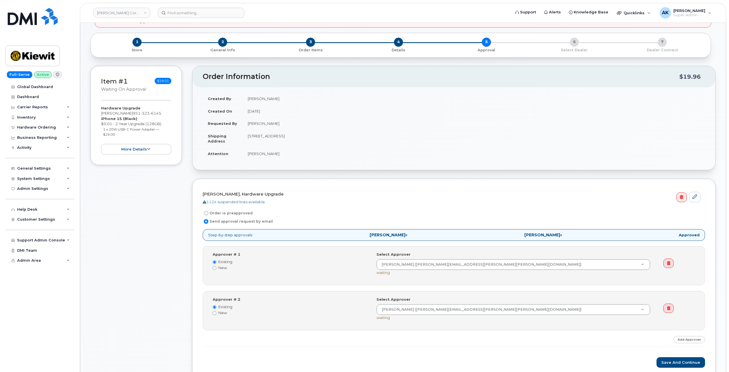
click at [226, 214] on label "Order is preapproved" at bounding box center [228, 213] width 50 height 7
click at [208, 214] on input "Order is preapproved" at bounding box center [206, 213] width 5 height 5
radio input "true"
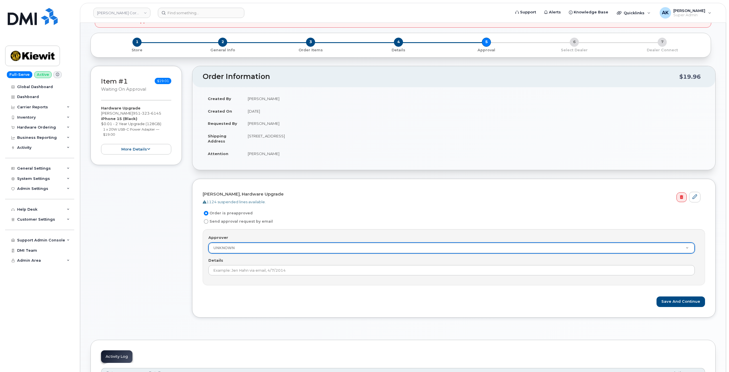
click at [245, 203] on div "1124 suspended lines available." at bounding box center [452, 201] width 498 height 5
click at [236, 201] on div "1124 suspended lines available." at bounding box center [452, 201] width 498 height 5
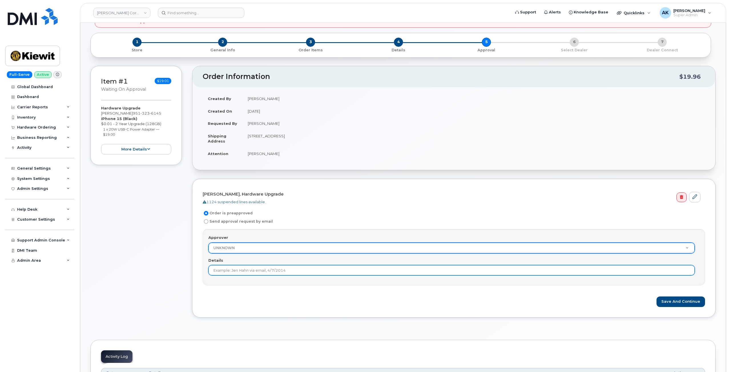
click at [270, 273] on input "Details" at bounding box center [451, 270] width 486 height 10
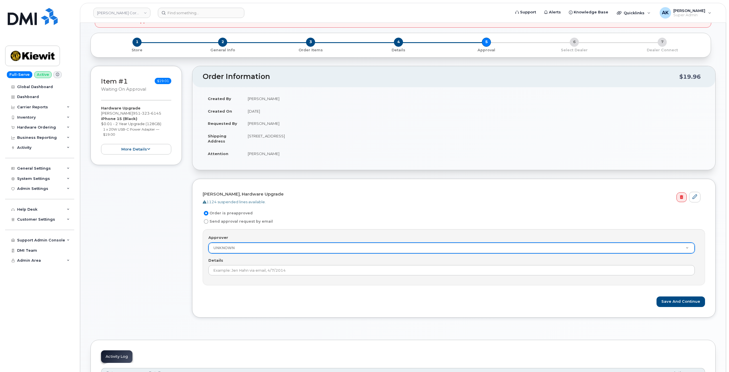
click at [437, 287] on form "[PERSON_NAME], Hardware Upgrade 1124 suspended lines available. Order is preapp…" at bounding box center [454, 248] width 502 height 118
click at [676, 299] on button "Save and Continue" at bounding box center [680, 302] width 49 height 11
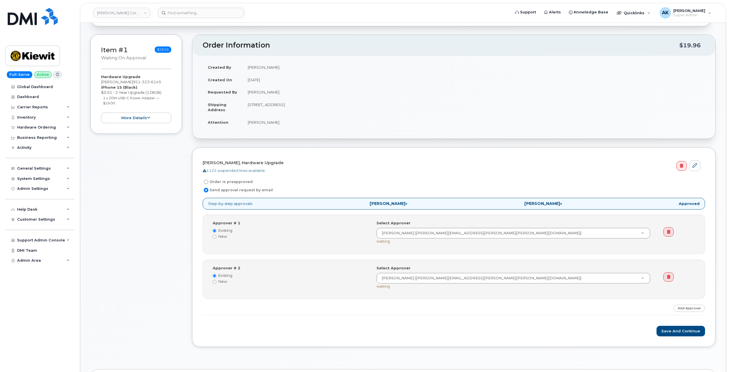
scroll to position [123, 0]
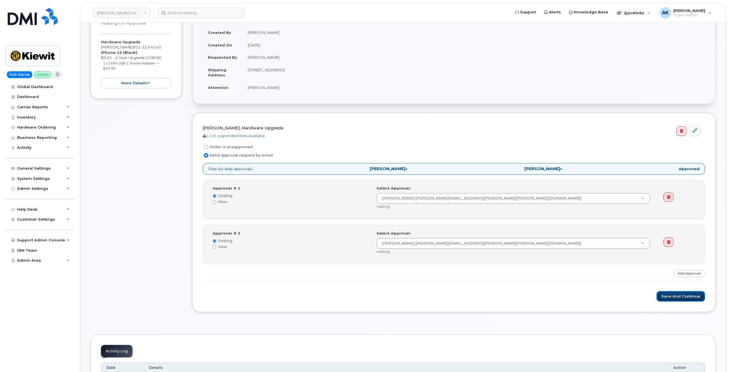
drag, startPoint x: 664, startPoint y: 299, endPoint x: 576, endPoint y: 315, distance: 89.6
click at [576, 315] on div "Order Information $19.96 Created By [PERSON_NAME] Created On [DATE] Requested B…" at bounding box center [453, 160] width 523 height 321
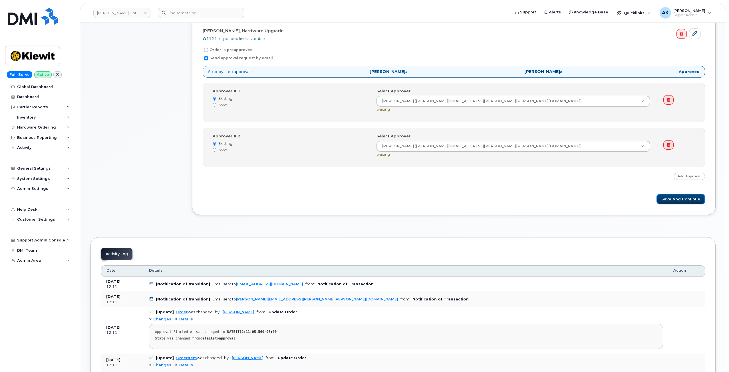
scroll to position [152, 0]
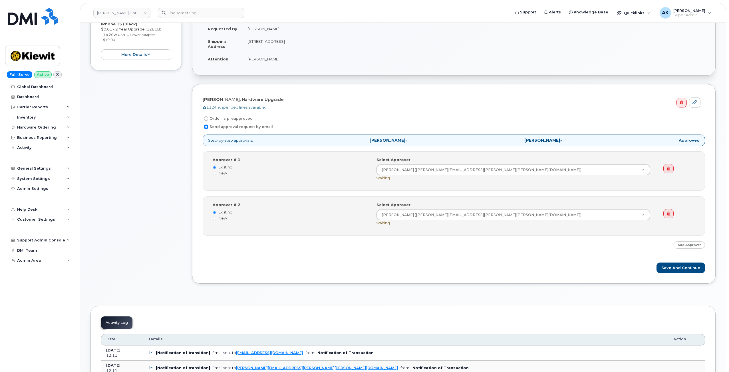
click at [228, 118] on label "Order is preapproved" at bounding box center [228, 118] width 50 height 7
click at [208, 118] on input "Order is preapproved" at bounding box center [206, 118] width 5 height 5
radio input "true"
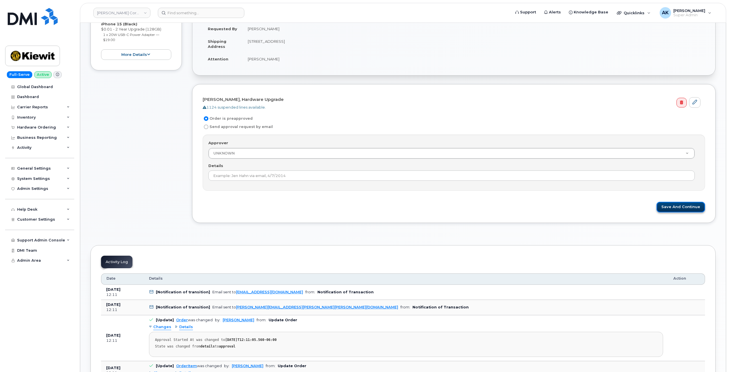
click at [664, 207] on button "Save and Continue" at bounding box center [680, 207] width 49 height 11
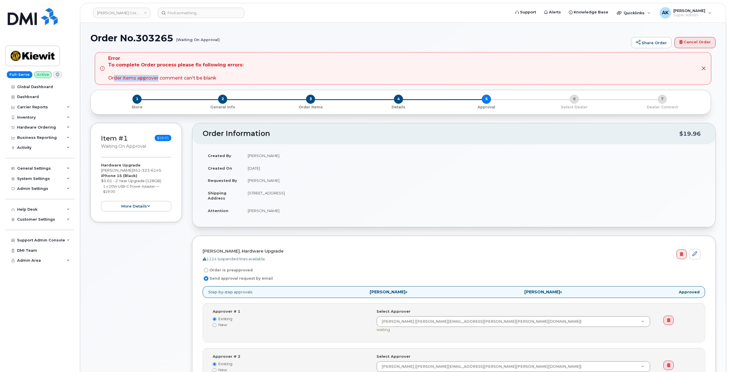
drag, startPoint x: 115, startPoint y: 80, endPoint x: 158, endPoint y: 80, distance: 43.1
click at [158, 80] on div "Error To complete Order process please fix following errors: Order items approv…" at bounding box center [175, 68] width 135 height 26
click at [176, 81] on div "Error To complete Order process please fix following errors: Order items approv…" at bounding box center [175, 68] width 135 height 26
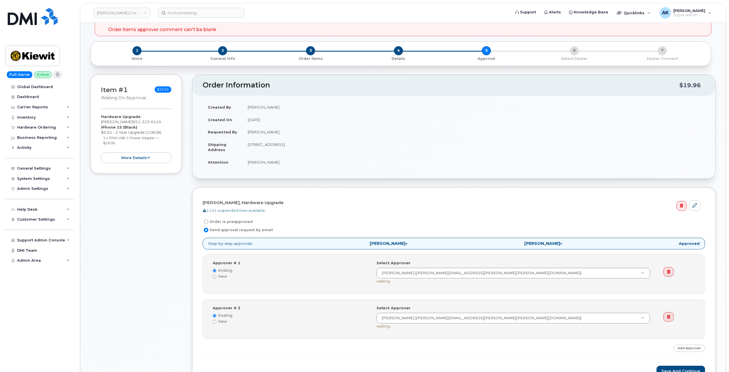
scroll to position [114, 0]
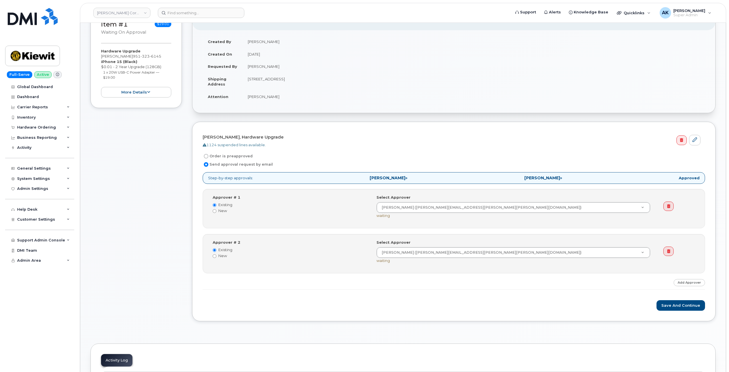
click at [214, 158] on label "Order is preapproved" at bounding box center [228, 156] width 50 height 7
click at [208, 158] on input "Order is preapproved" at bounding box center [206, 156] width 5 height 5
radio input "true"
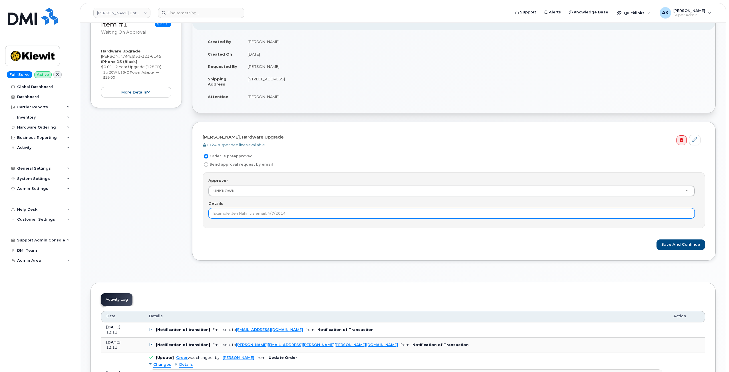
click at [306, 213] on input "Details" at bounding box center [451, 213] width 486 height 10
click at [267, 210] on input "Details" at bounding box center [451, 213] width 486 height 10
type input "Under 100"
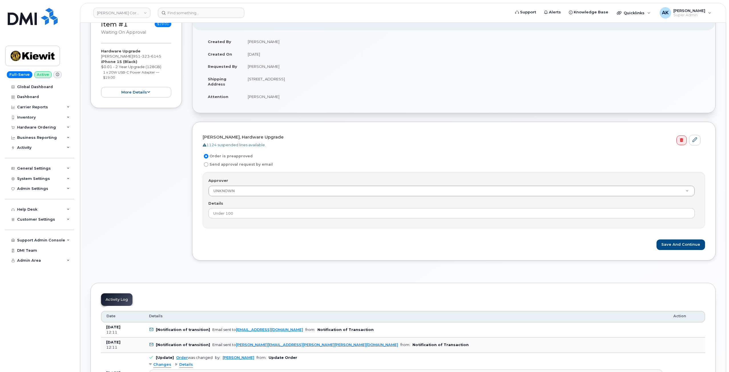
click at [276, 227] on div "Approver UNKNOWN Approver Approver UNKNOWN Aaron Seward Abrianna Garcia Aditi R…" at bounding box center [454, 200] width 502 height 56
click at [671, 245] on button "Save and Continue" at bounding box center [680, 245] width 49 height 11
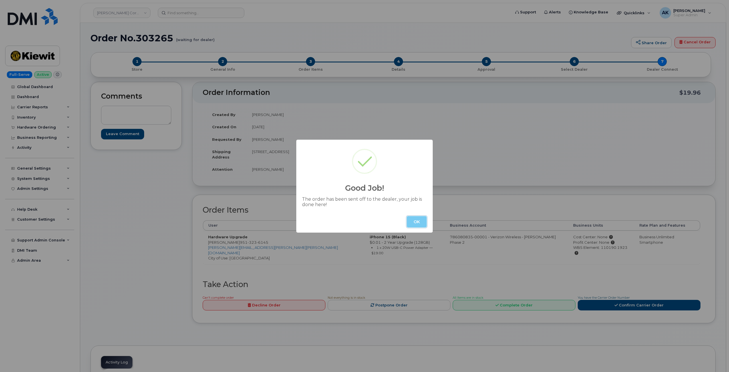
click at [417, 225] on button "OK" at bounding box center [417, 221] width 20 height 11
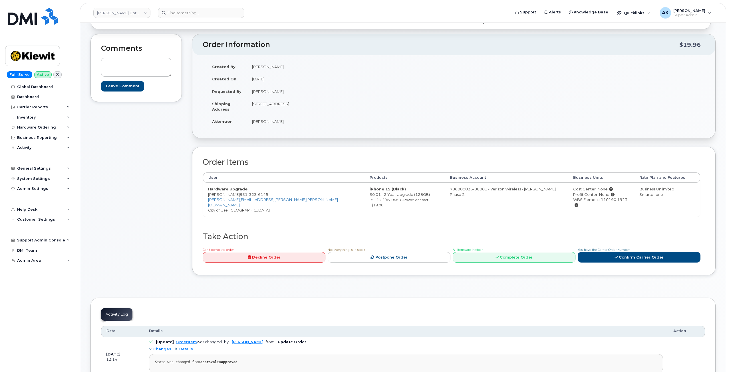
scroll to position [114, 0]
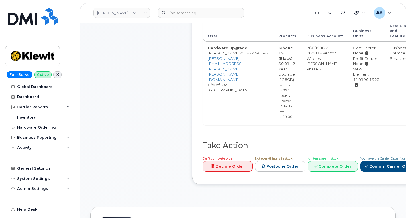
scroll to position [0, 0]
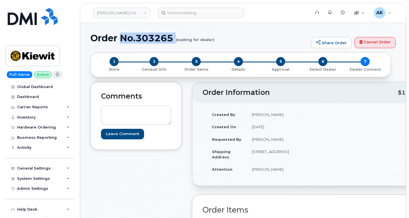
drag, startPoint x: 178, startPoint y: 39, endPoint x: 122, endPoint y: 40, distance: 55.4
click at [122, 40] on h1 "Order No.303265 (waiting for dealer)" at bounding box center [199, 38] width 218 height 10
copy h1 "No.303265"
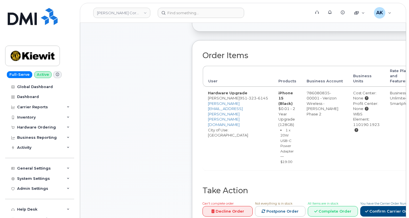
scroll to position [114, 0]
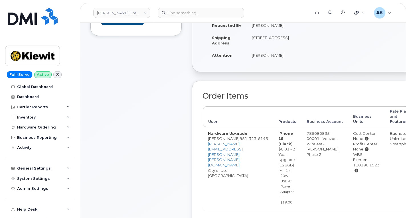
click at [122, 49] on div "Comments Leave Comment" at bounding box center [135, 123] width 91 height 311
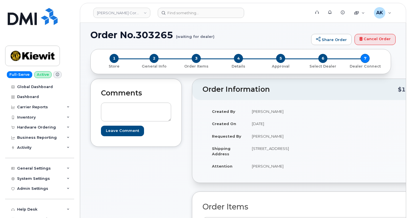
scroll to position [0, 0]
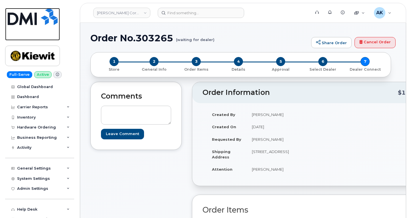
click at [34, 25] on img at bounding box center [33, 16] width 50 height 17
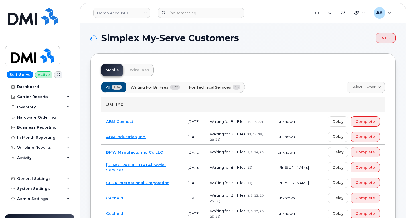
click at [328, 42] on h1 "Simplex My-Serve Customers" at bounding box center [231, 38] width 282 height 9
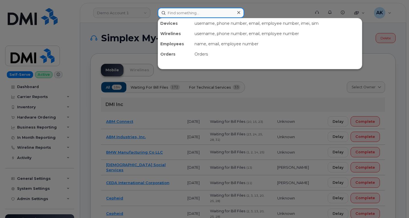
click at [200, 10] on input at bounding box center [201, 13] width 86 height 10
paste input "300040"
type input "300040"
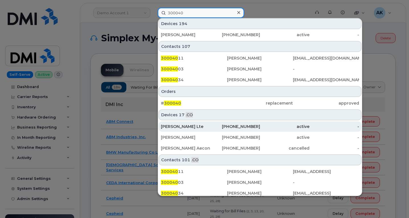
scroll to position [210, 0]
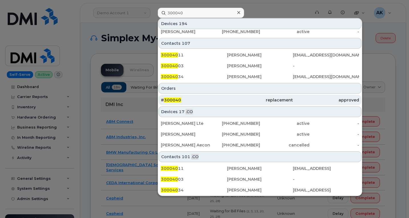
click at [169, 100] on span "300040" at bounding box center [172, 100] width 17 height 5
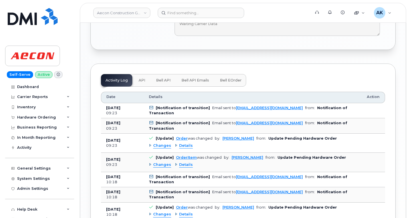
scroll to position [468, 0]
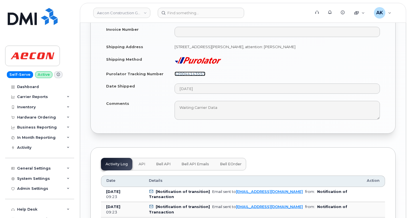
click at [179, 72] on link "520044143557" at bounding box center [190, 74] width 31 height 5
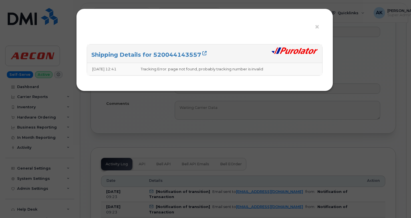
click at [281, 126] on div "× Shipping Details for 520044143557 [DATE] 12:41 Tracking Error: page not found…" at bounding box center [205, 109] width 411 height 218
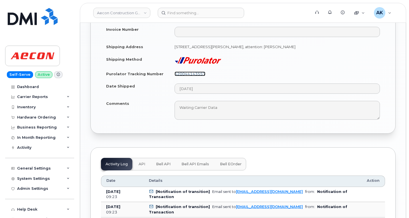
click at [191, 72] on link "520044143557" at bounding box center [190, 74] width 31 height 5
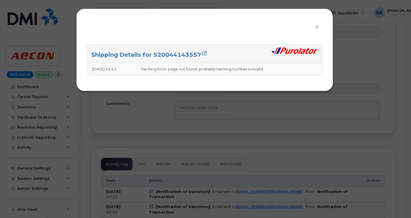
click at [210, 74] on td "Tracking Error: page not found, probably tracking number is invalid" at bounding box center [229, 69] width 187 height 12
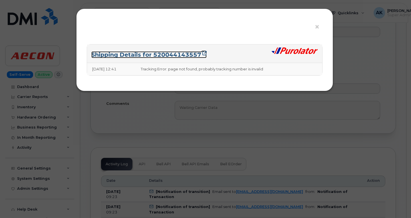
click at [203, 52] on icon at bounding box center [204, 53] width 4 height 4
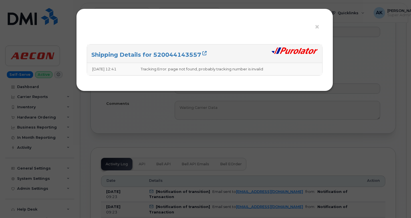
click at [391, 85] on div "× Shipping Details for 520044143557 [DATE] 12:41 Tracking Error: page not found…" at bounding box center [205, 109] width 411 height 218
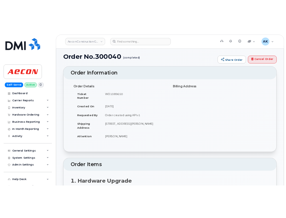
scroll to position [0, 0]
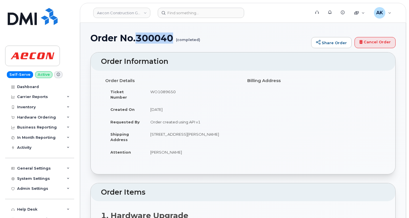
drag, startPoint x: 175, startPoint y: 38, endPoint x: 136, endPoint y: 36, distance: 39.1
click at [136, 36] on h1 "Order No.300040 (completed)" at bounding box center [199, 38] width 218 height 10
copy h1 "300040"
drag, startPoint x: 161, startPoint y: 136, endPoint x: 145, endPoint y: 134, distance: 15.5
click at [145, 134] on td "[STREET_ADDRESS][PERSON_NAME]" at bounding box center [192, 137] width 94 height 18
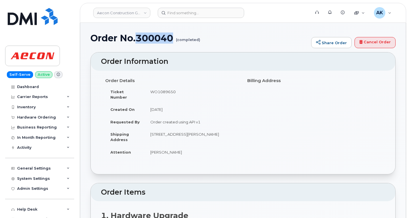
copy td "L0G 1N0"
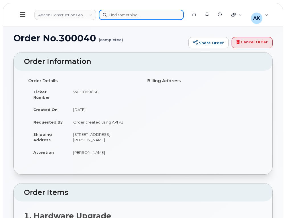
click at [125, 16] on div at bounding box center [141, 15] width 85 height 10
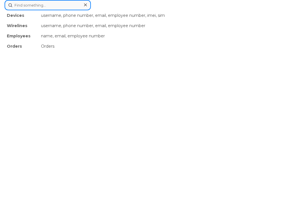
paste input "[PERSON_NAME]"
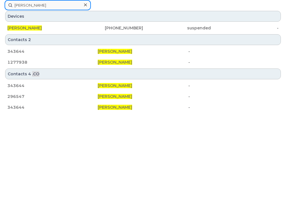
drag, startPoint x: 52, startPoint y: 5, endPoint x: 0, endPoint y: 5, distance: 52.8
paste input "4054768958"
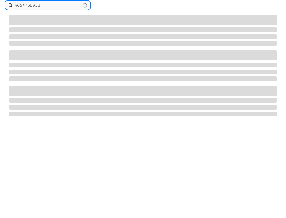
type input "4054768958"
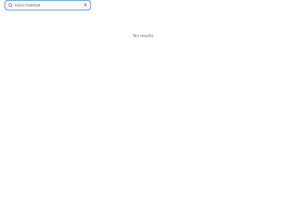
click at [44, 4] on input "4054768958" at bounding box center [48, 5] width 86 height 10
click at [45, 5] on input "4054768958" at bounding box center [48, 5] width 86 height 10
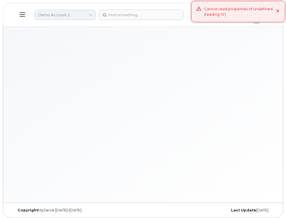
click at [79, 15] on link "Demo Account 1" at bounding box center [66, 15] width 62 height 10
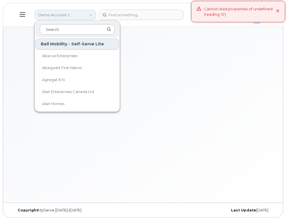
type input "o"
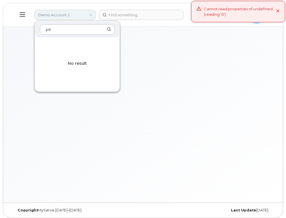
type input "p"
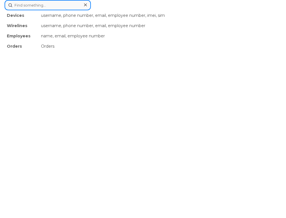
click at [135, 10] on div "Devices username, phone number, email, employee number, imei, sim Wirelines use…" at bounding box center [143, 5] width 277 height 10
paste input "4054768958"
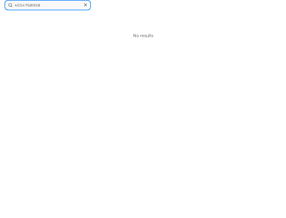
type input "4054768958"
